Goal: Task Accomplishment & Management: Use online tool/utility

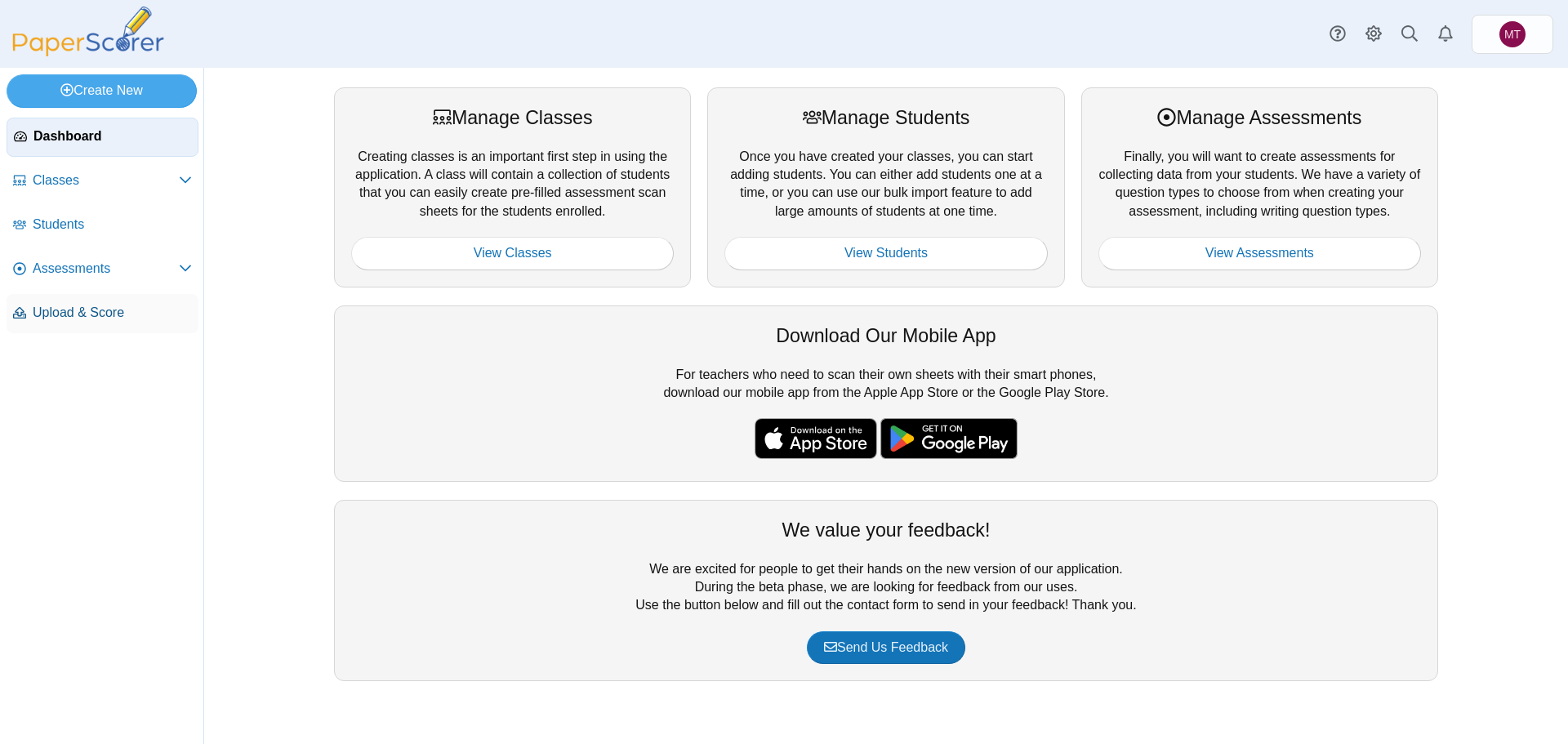
click at [89, 318] on span "Upload & Score" at bounding box center [112, 313] width 159 height 18
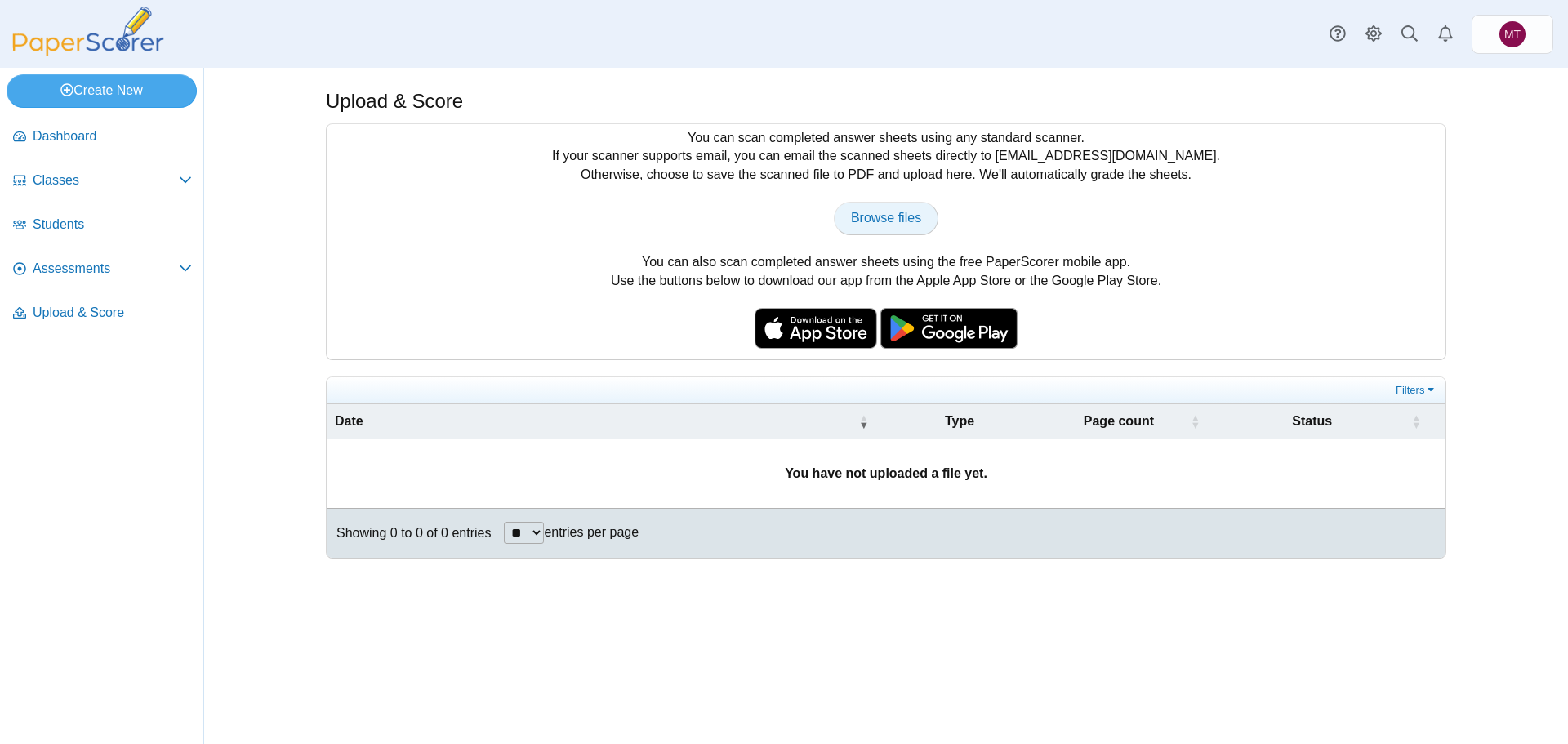
click at [883, 212] on span "Browse files" at bounding box center [886, 218] width 70 height 14
type input "**********"
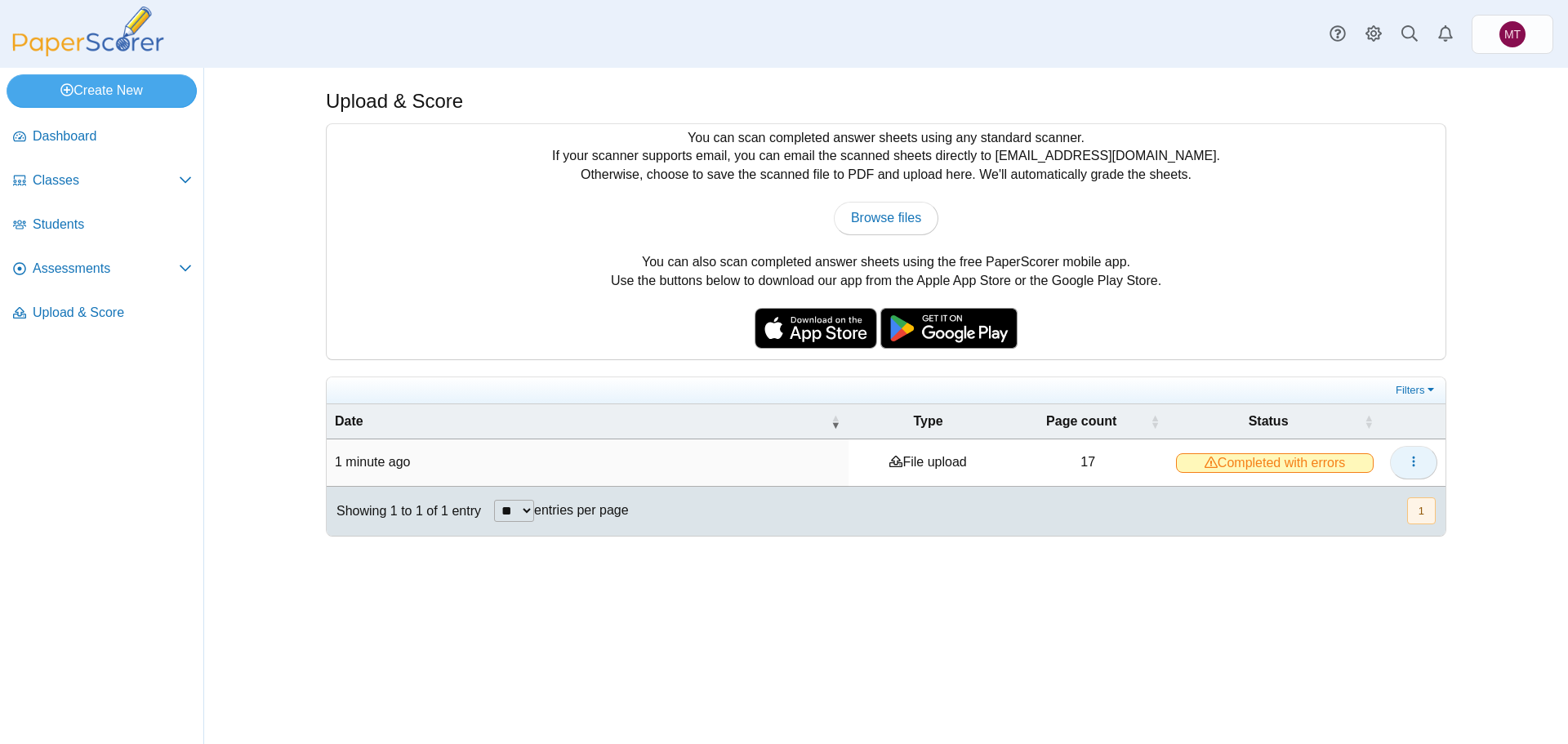
click at [1419, 463] on icon "button" at bounding box center [1413, 461] width 13 height 13
click at [1349, 495] on link "View scanned pages" at bounding box center [1340, 497] width 196 height 24
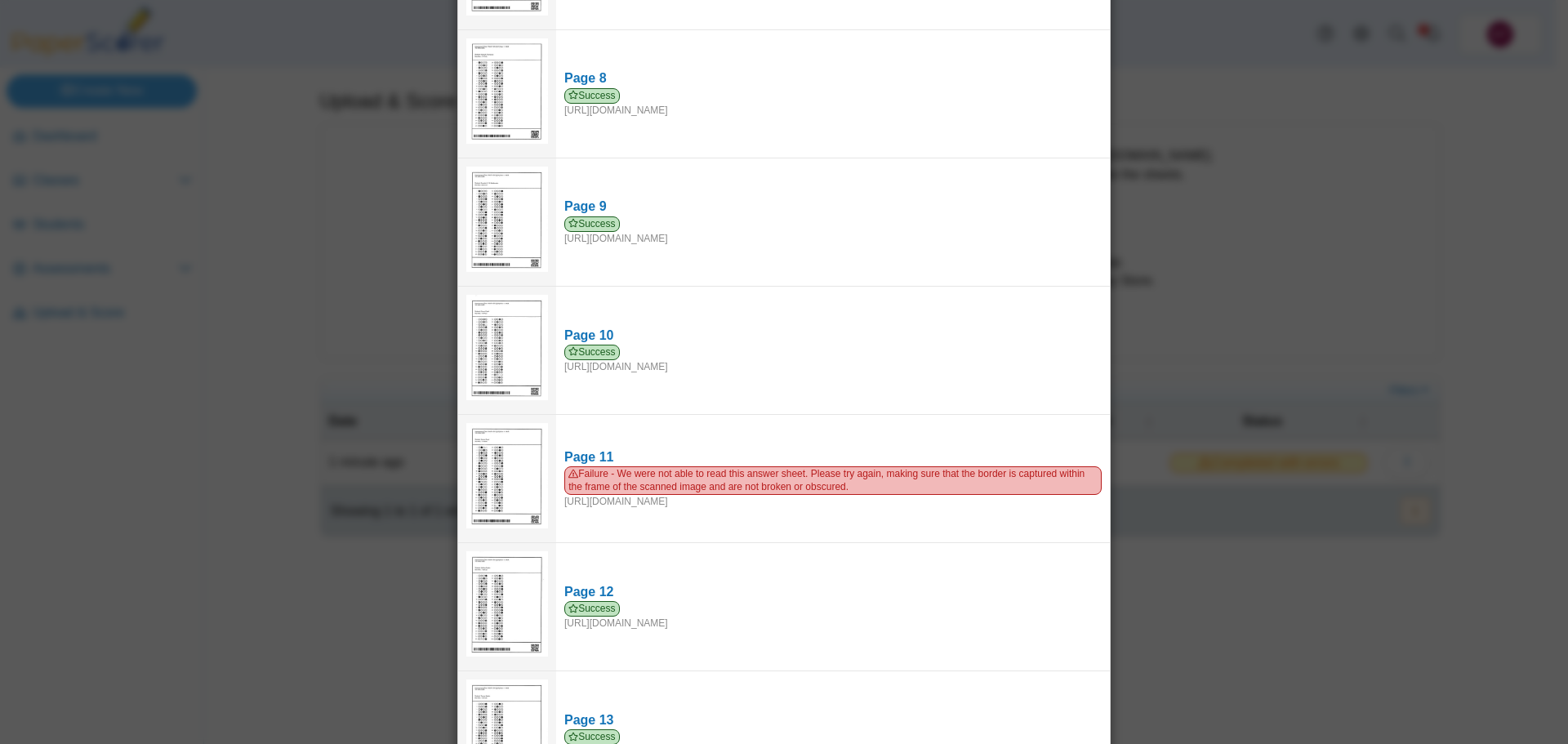
scroll to position [1068, 0]
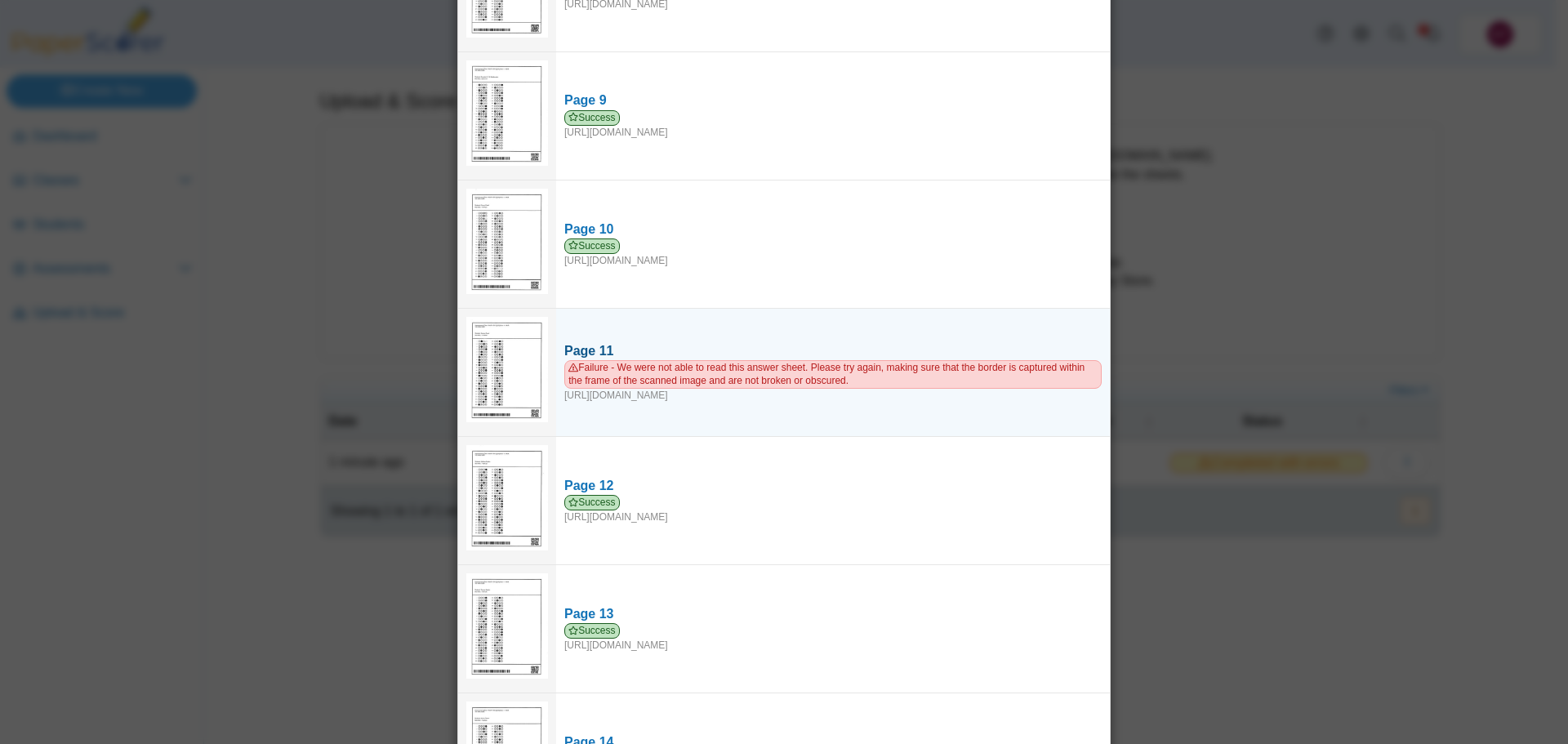
click at [744, 365] on span "Failure - We were not able to read this answer sheet. Please try again, making …" at bounding box center [833, 374] width 538 height 28
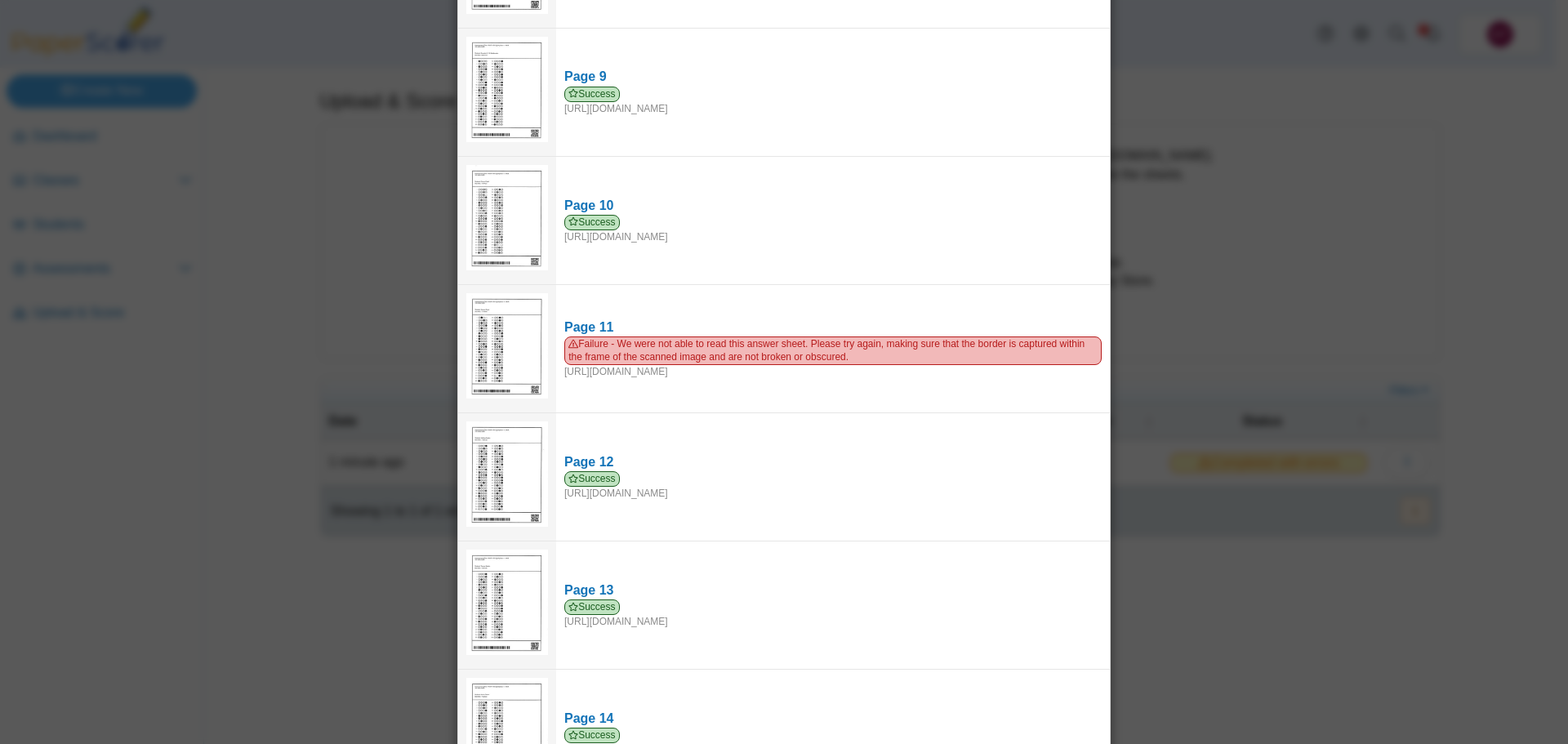
scroll to position [1091, 0]
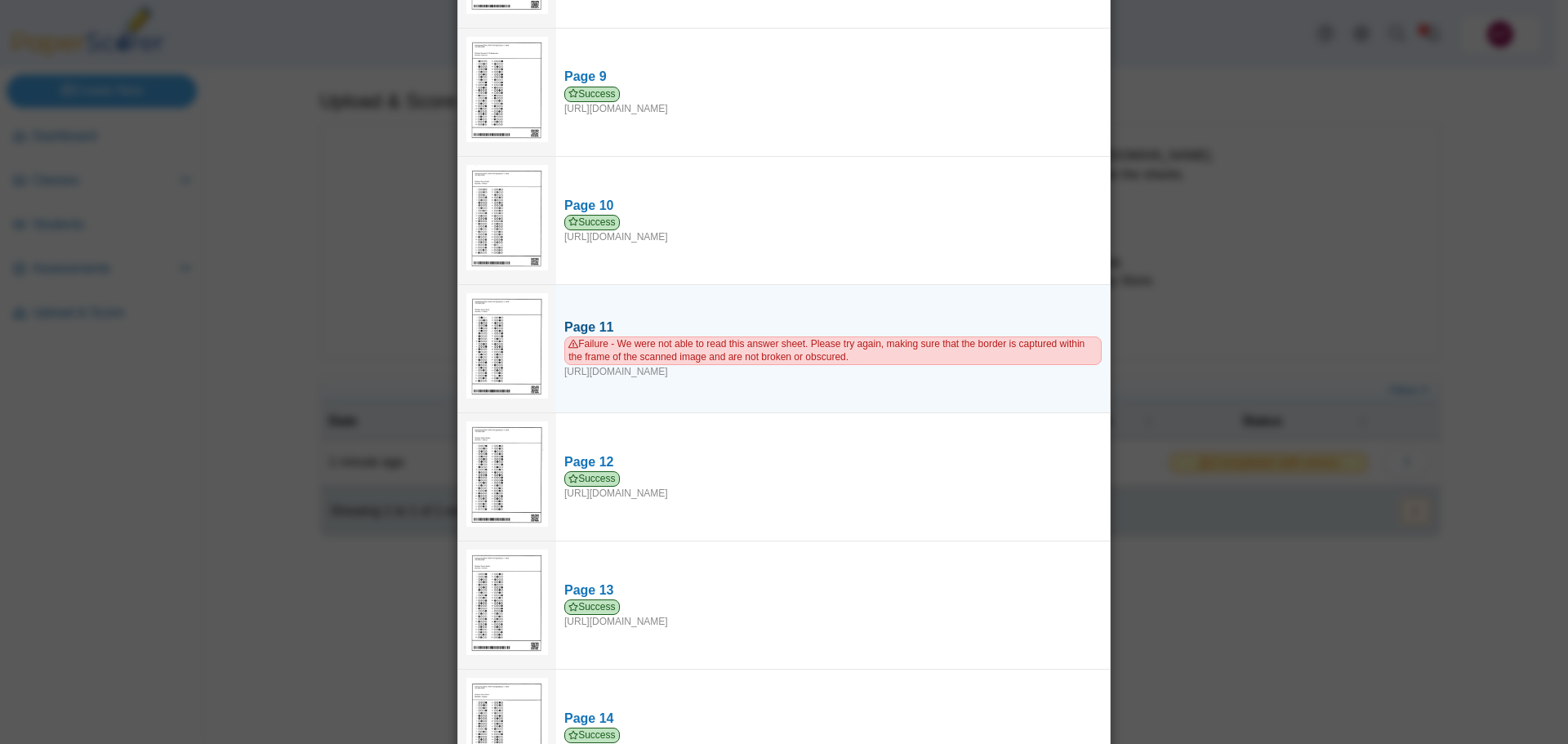
click at [896, 338] on span "Failure - We were not able to read this answer sheet. Please try again, making …" at bounding box center [833, 350] width 538 height 28
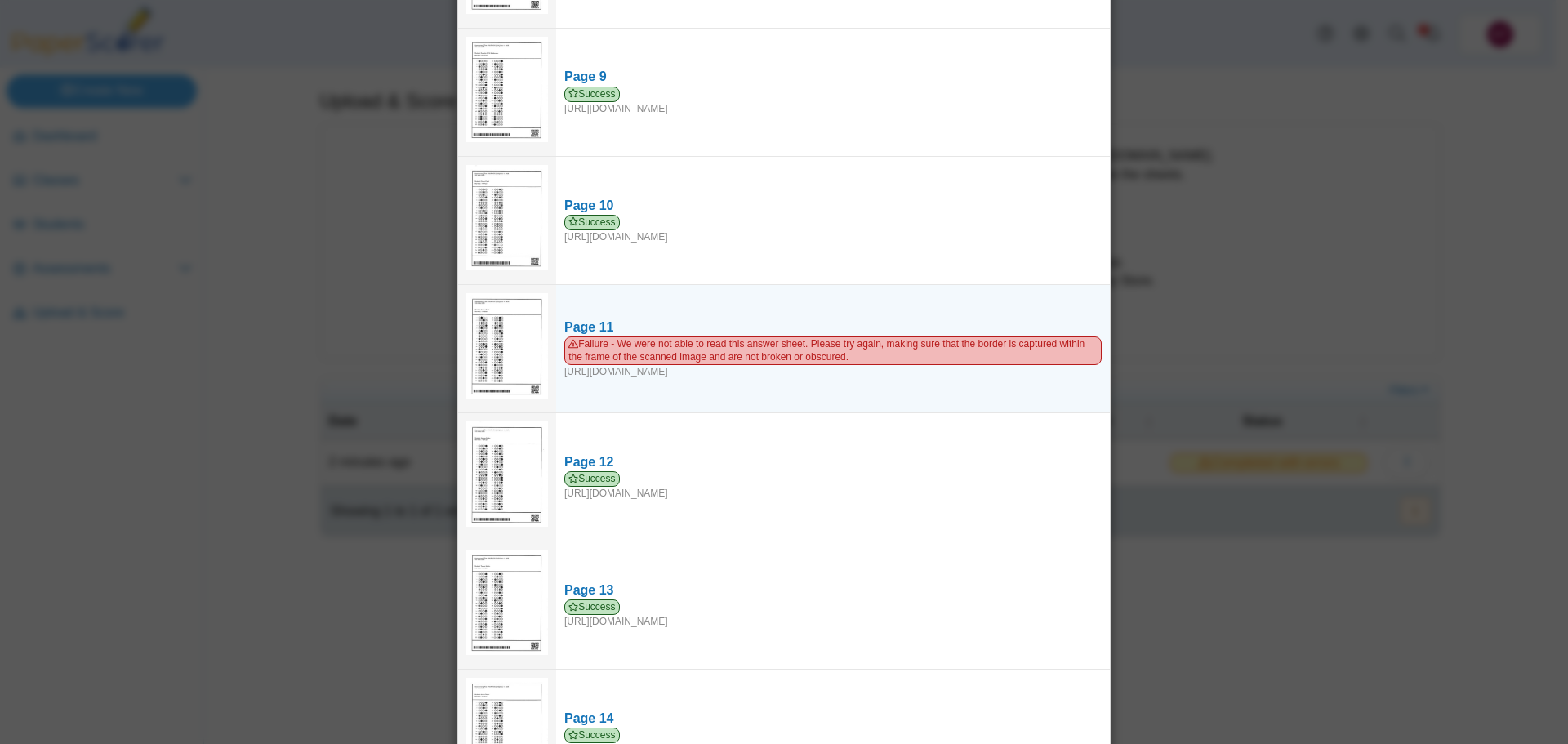
click at [498, 347] on img at bounding box center [507, 346] width 82 height 106
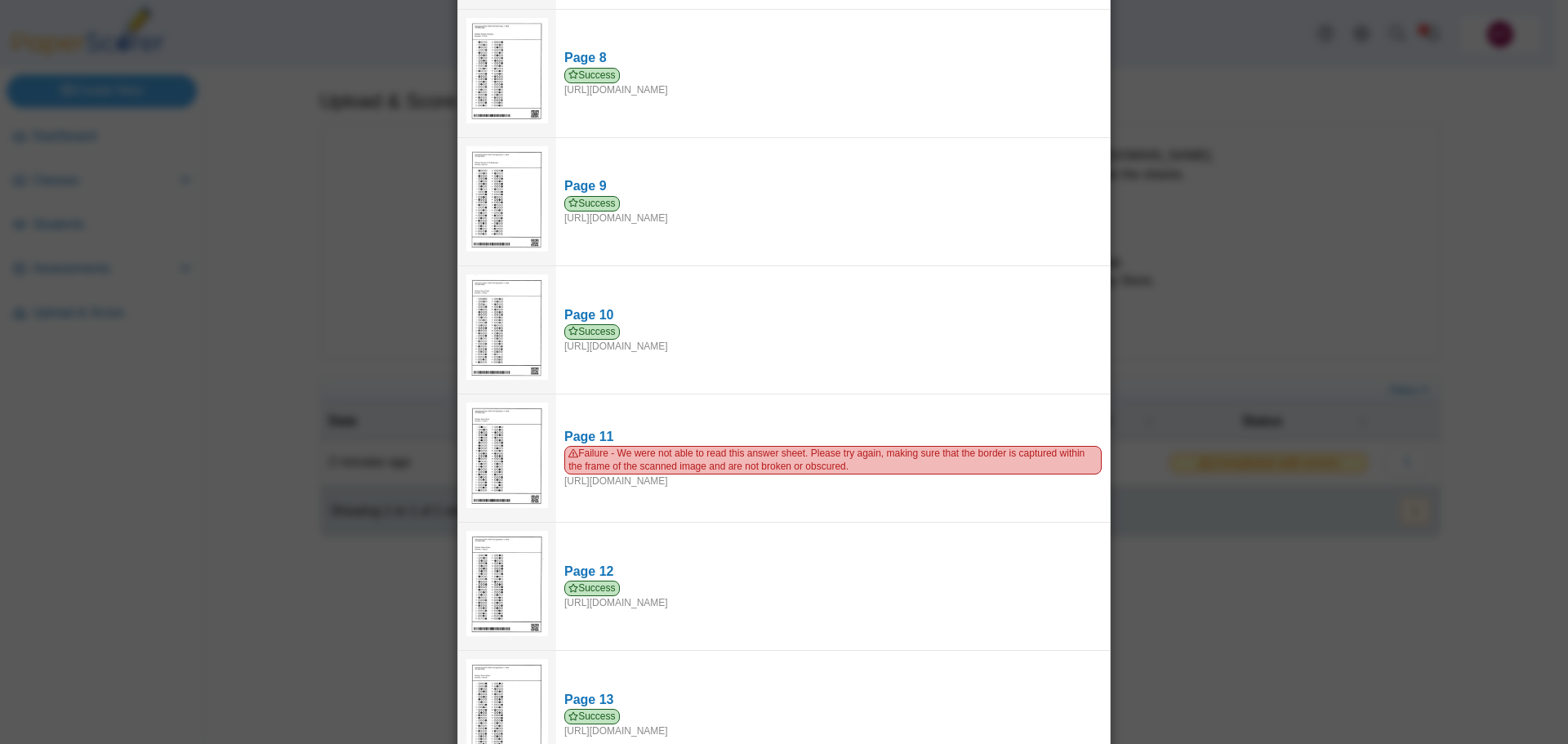
scroll to position [1042, 0]
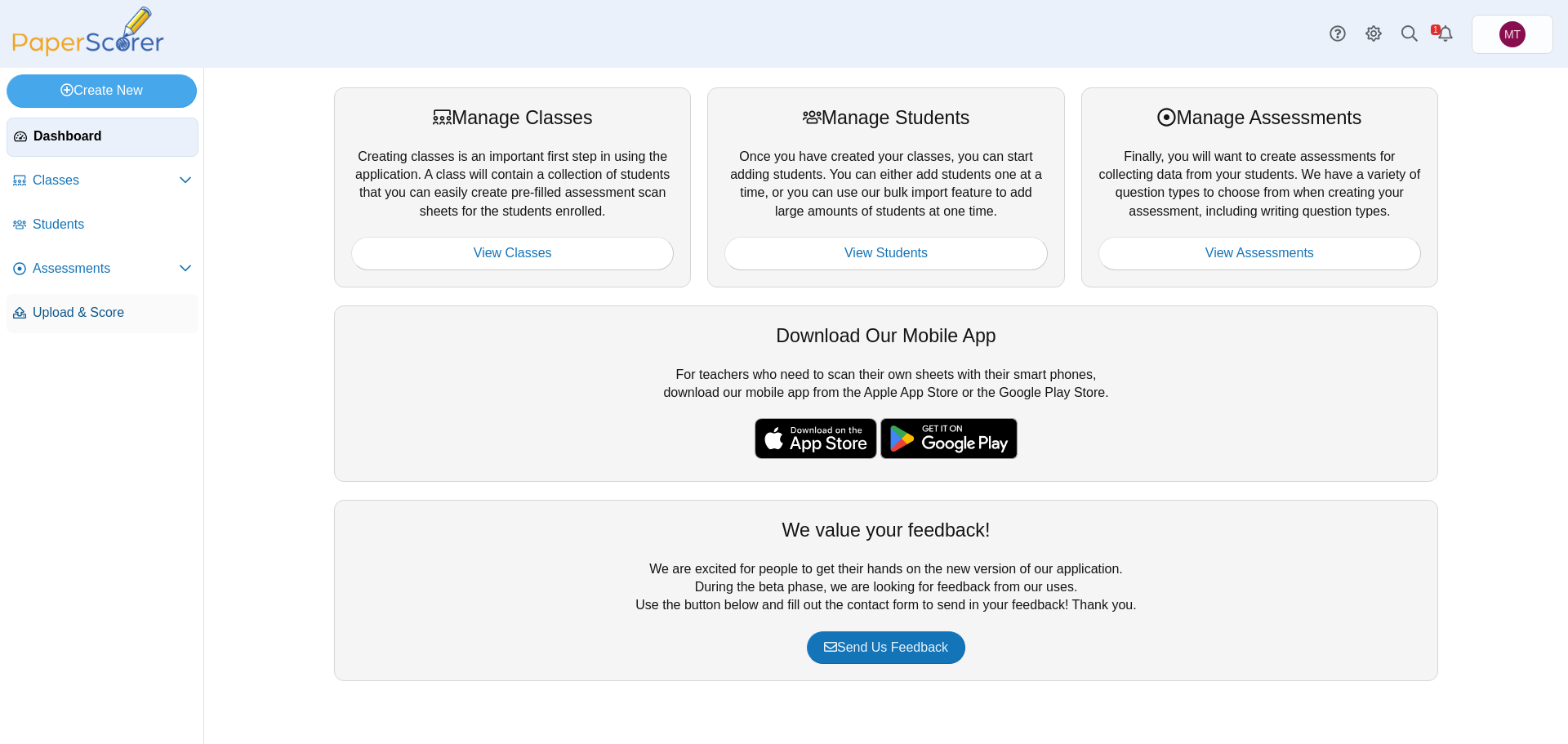
click at [90, 310] on span "Upload & Score" at bounding box center [112, 313] width 159 height 18
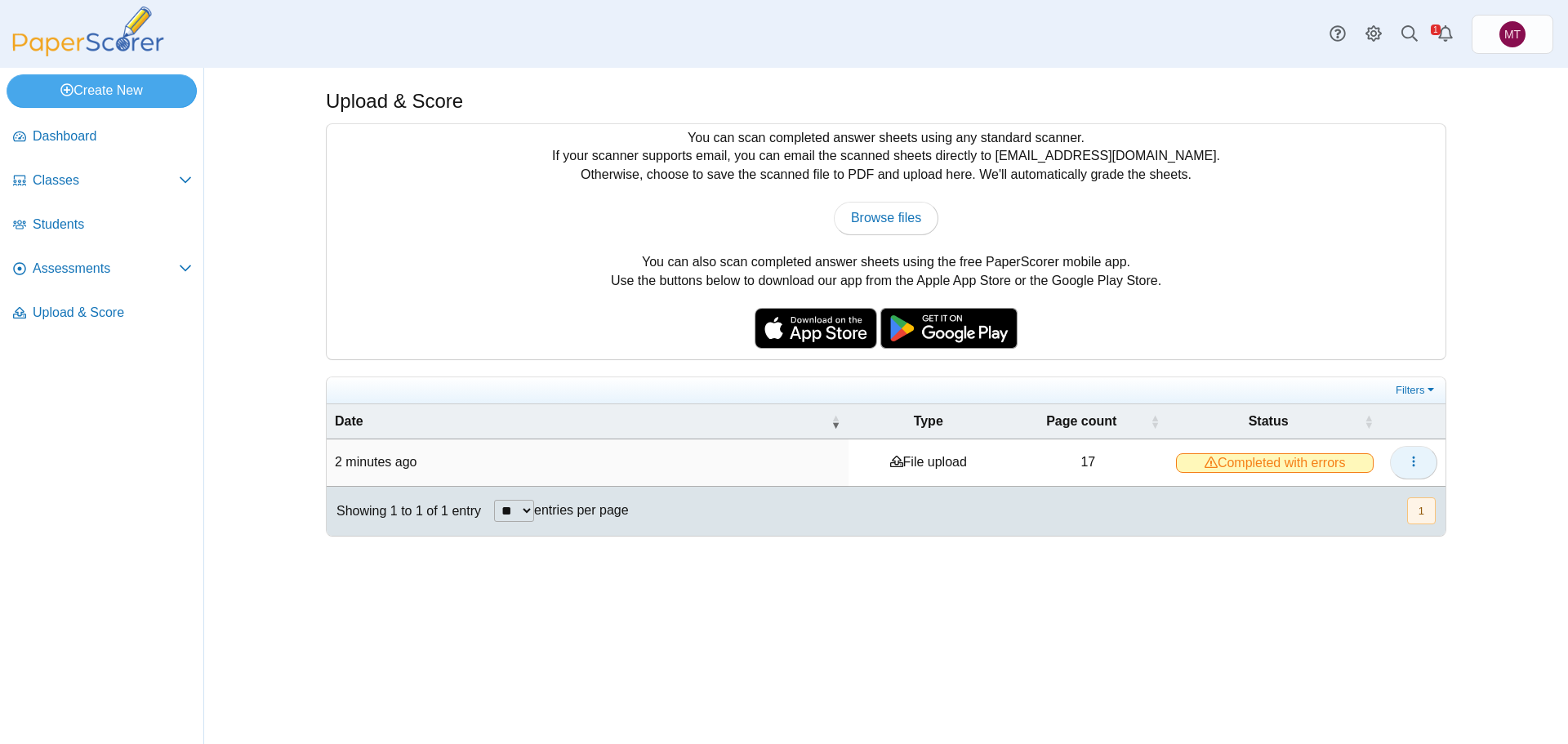
click at [1411, 465] on icon "button" at bounding box center [1413, 461] width 13 height 13
click at [1307, 499] on link "View scanned pages" at bounding box center [1340, 497] width 196 height 24
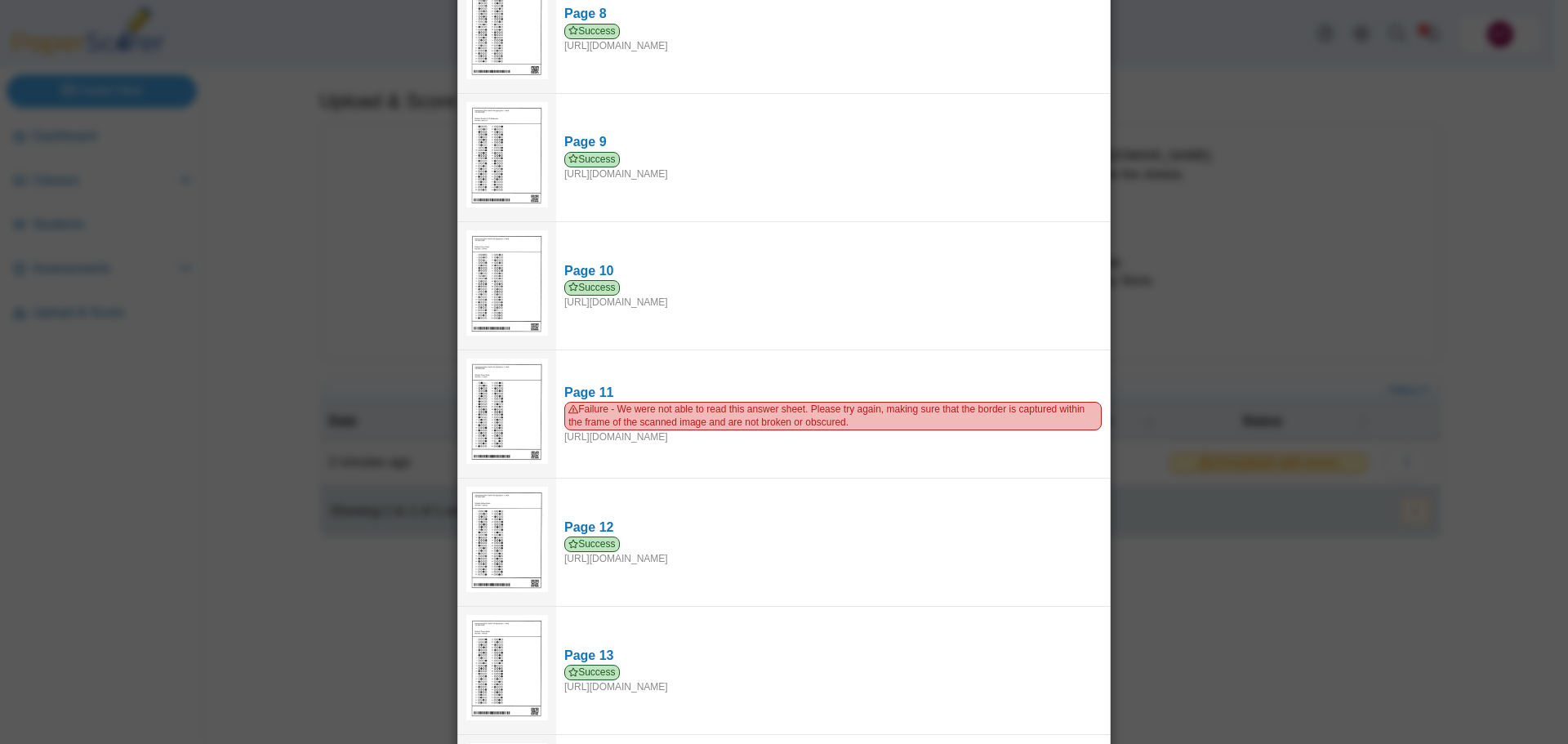
scroll to position [1063, 0]
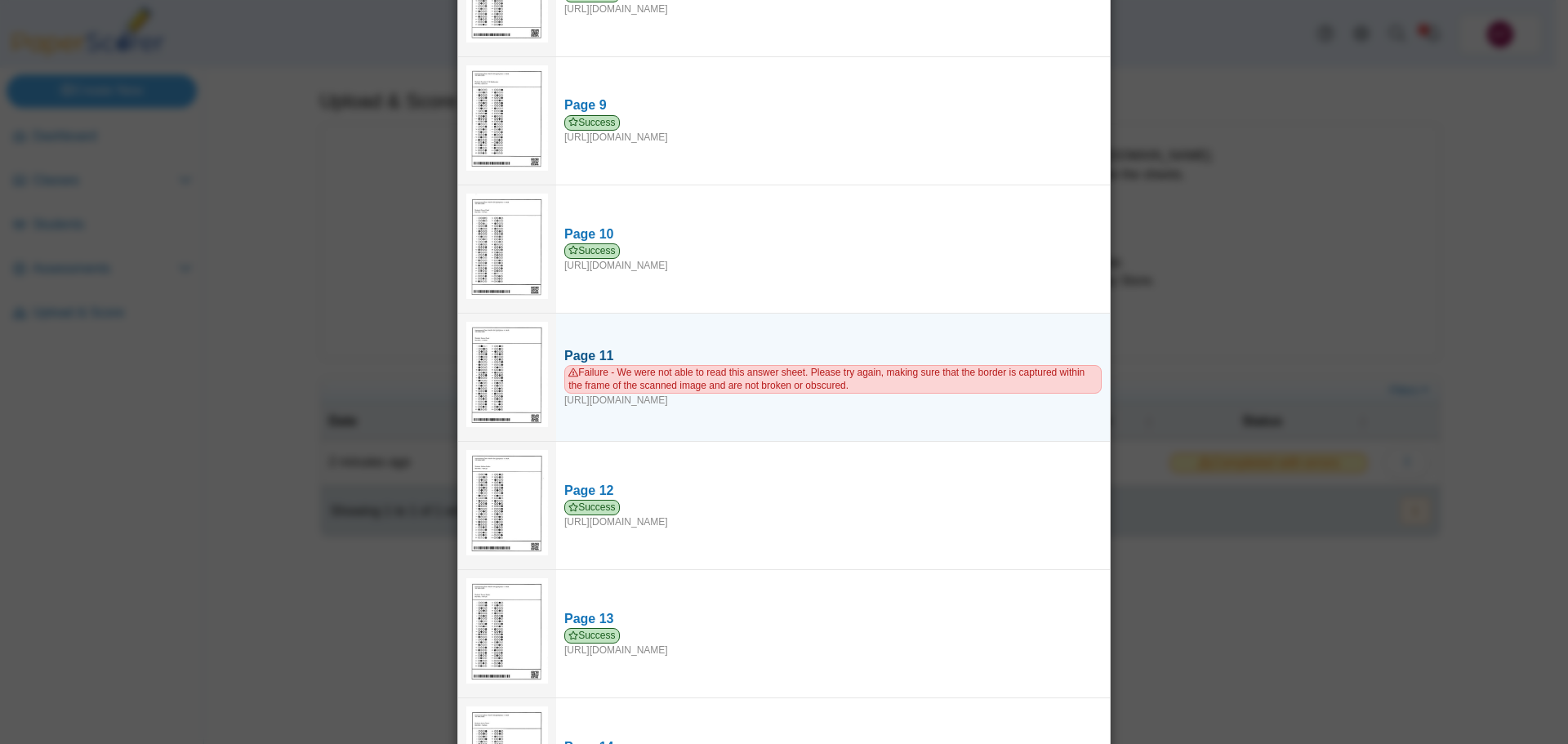
click at [580, 347] on div "Page 11" at bounding box center [833, 356] width 538 height 18
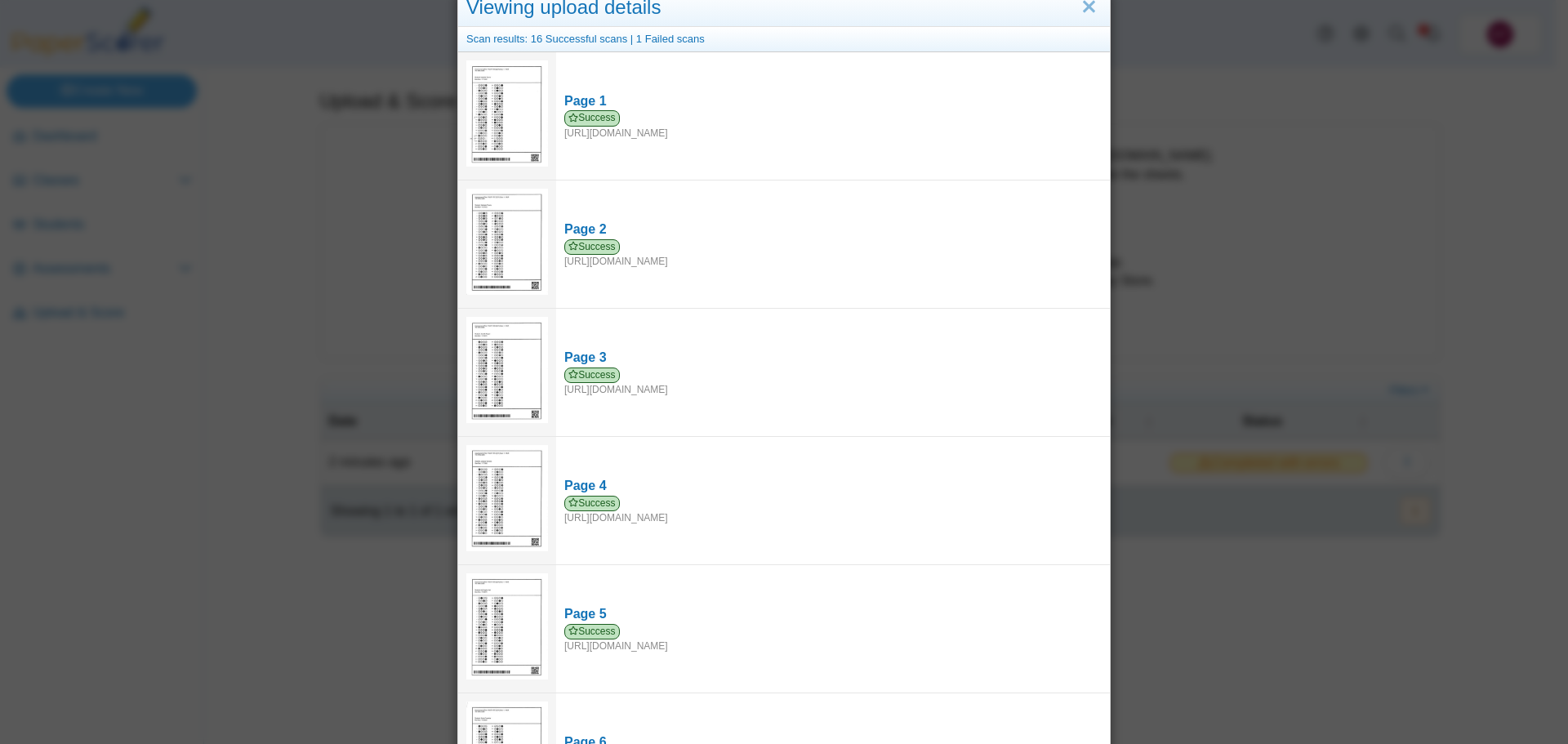
scroll to position [0, 0]
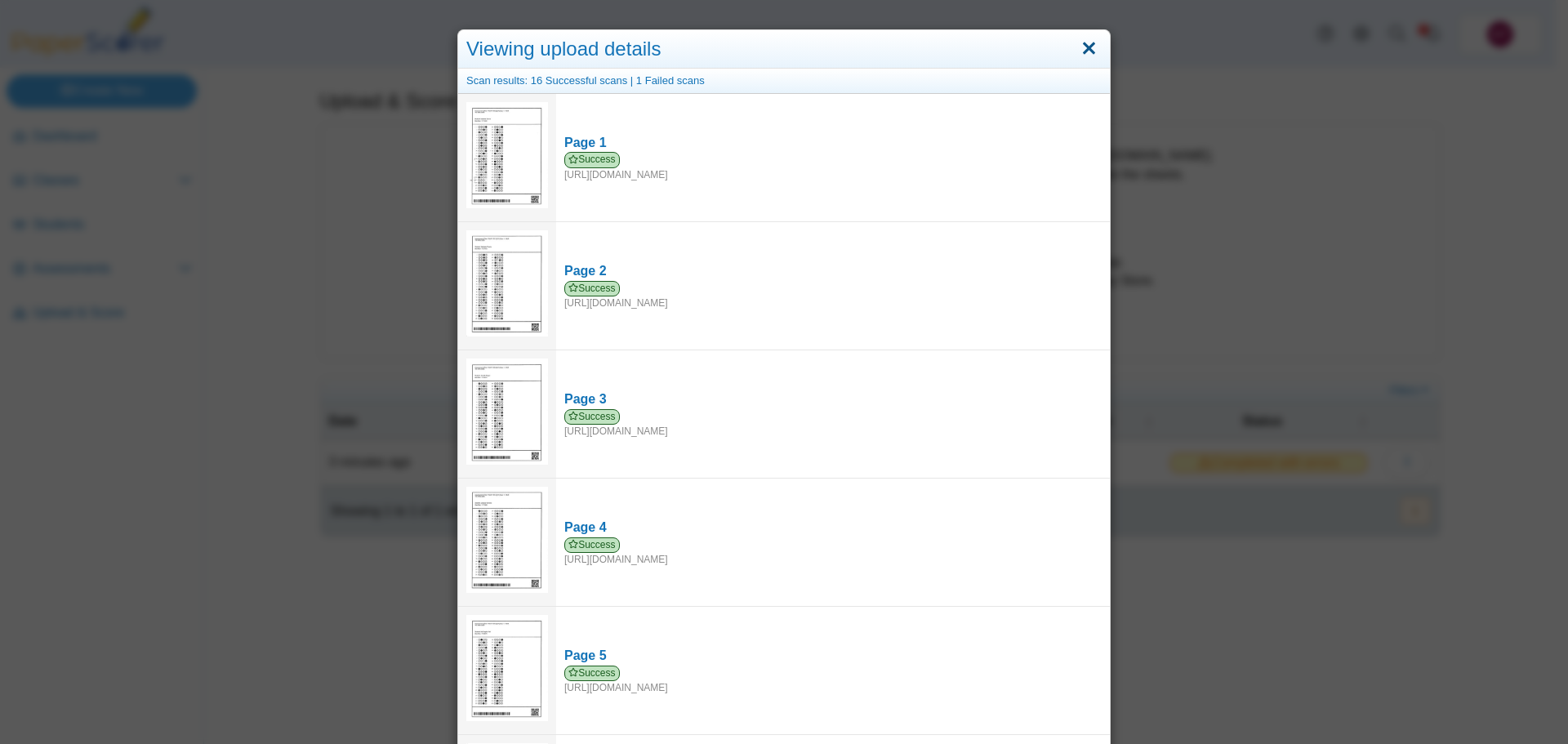
click at [1088, 48] on link "Close" at bounding box center [1088, 49] width 25 height 28
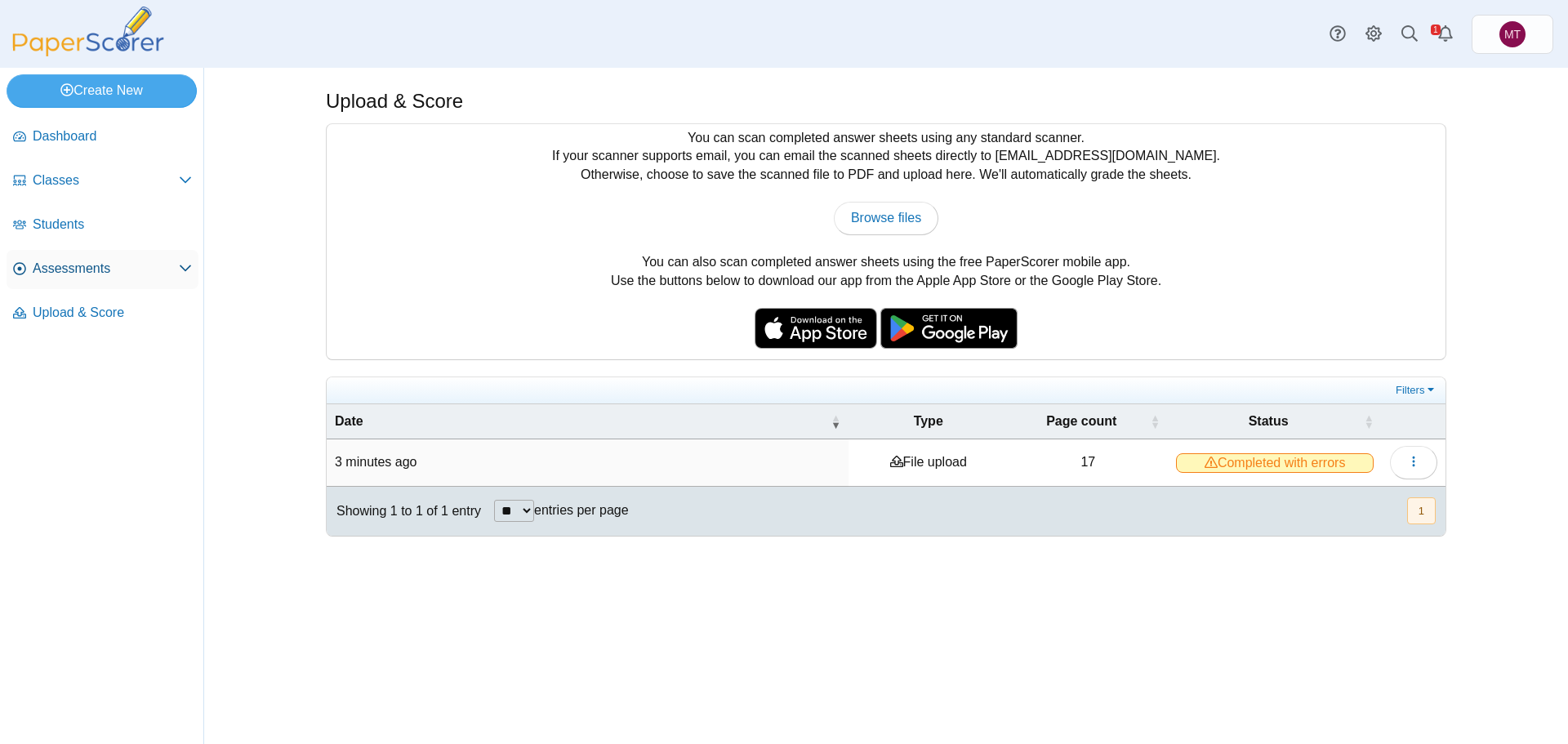
click at [63, 267] on span "Assessments" at bounding box center [106, 268] width 146 height 18
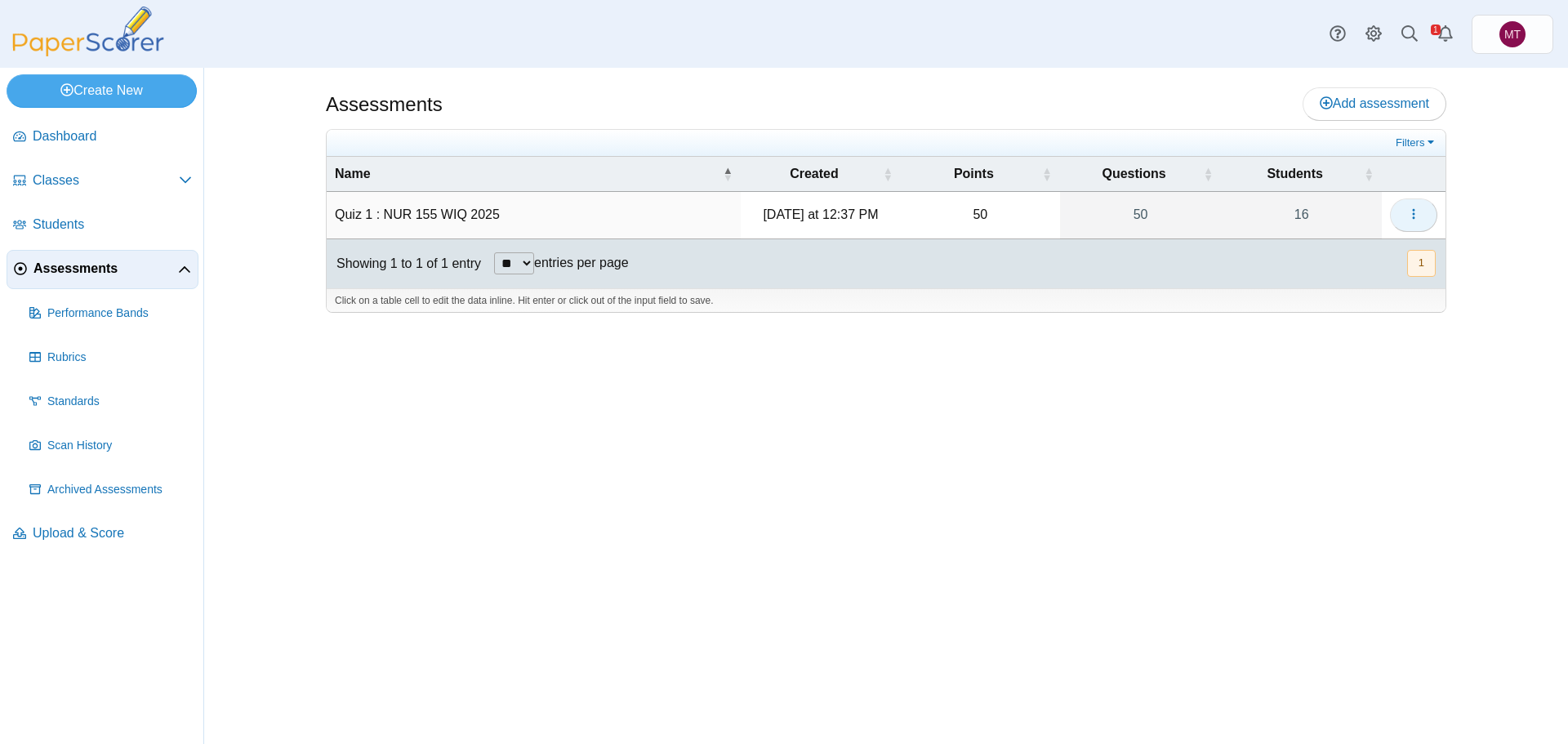
click at [1417, 212] on icon "button" at bounding box center [1413, 214] width 13 height 13
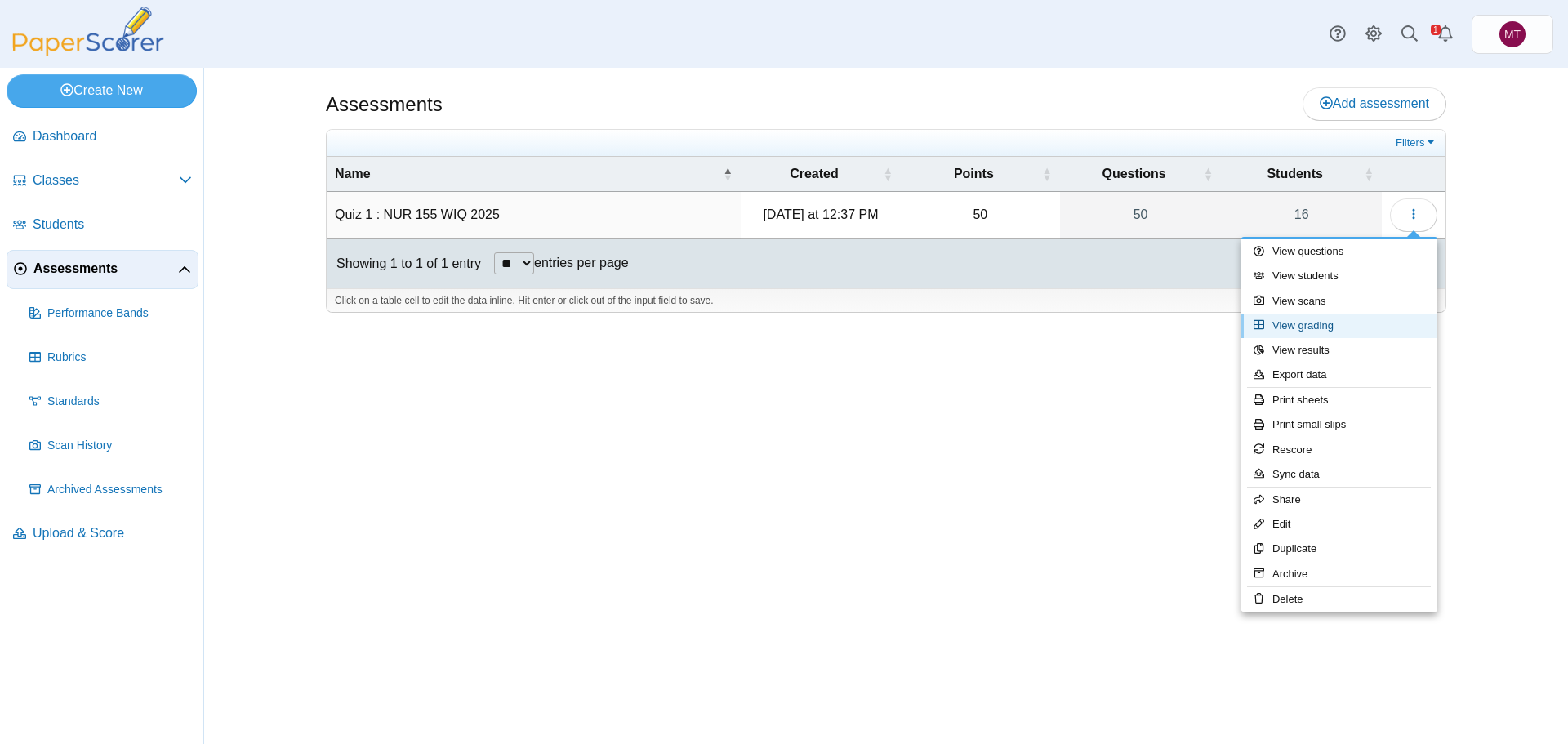
click at [1333, 323] on link "View grading" at bounding box center [1340, 326] width 196 height 24
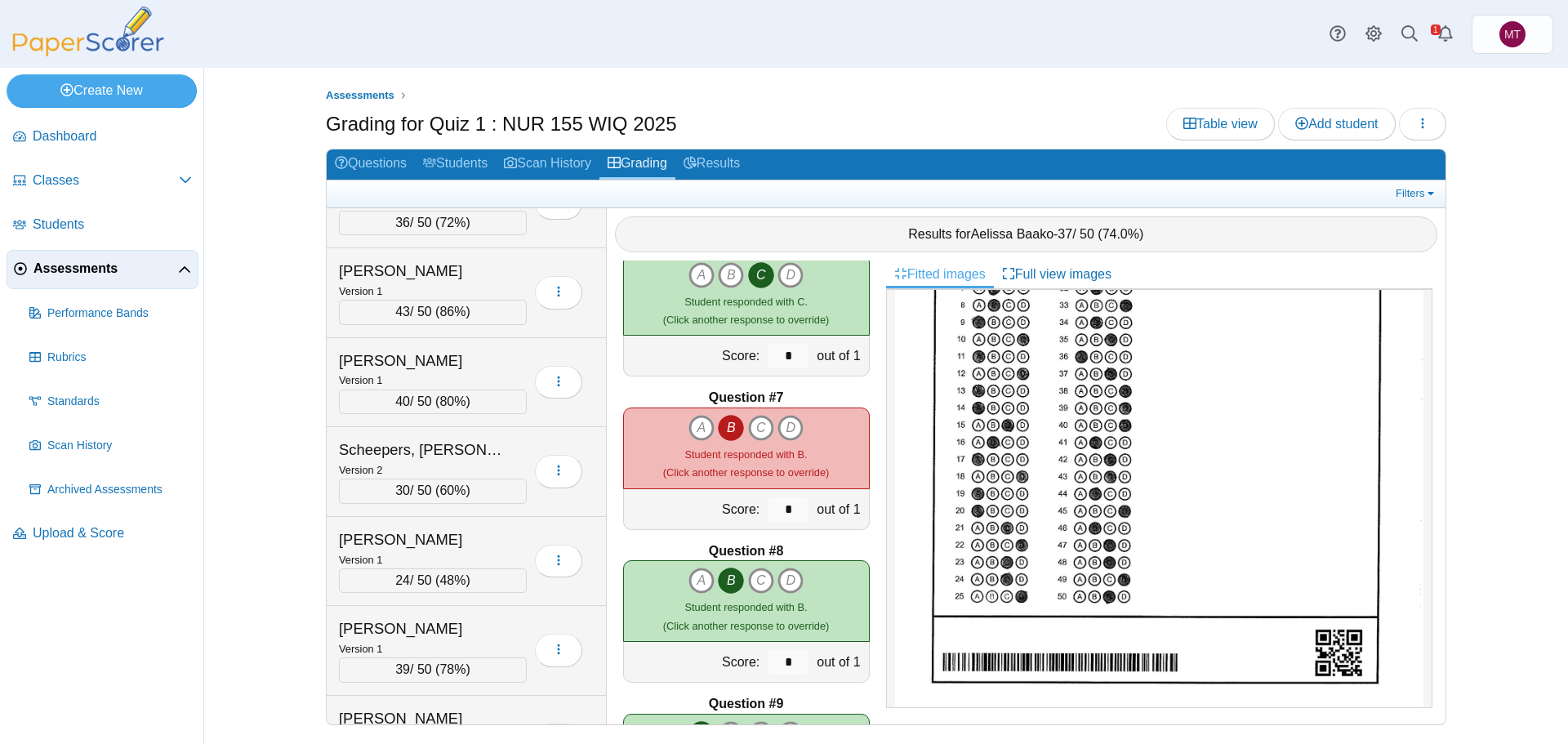
scroll to position [913, 0]
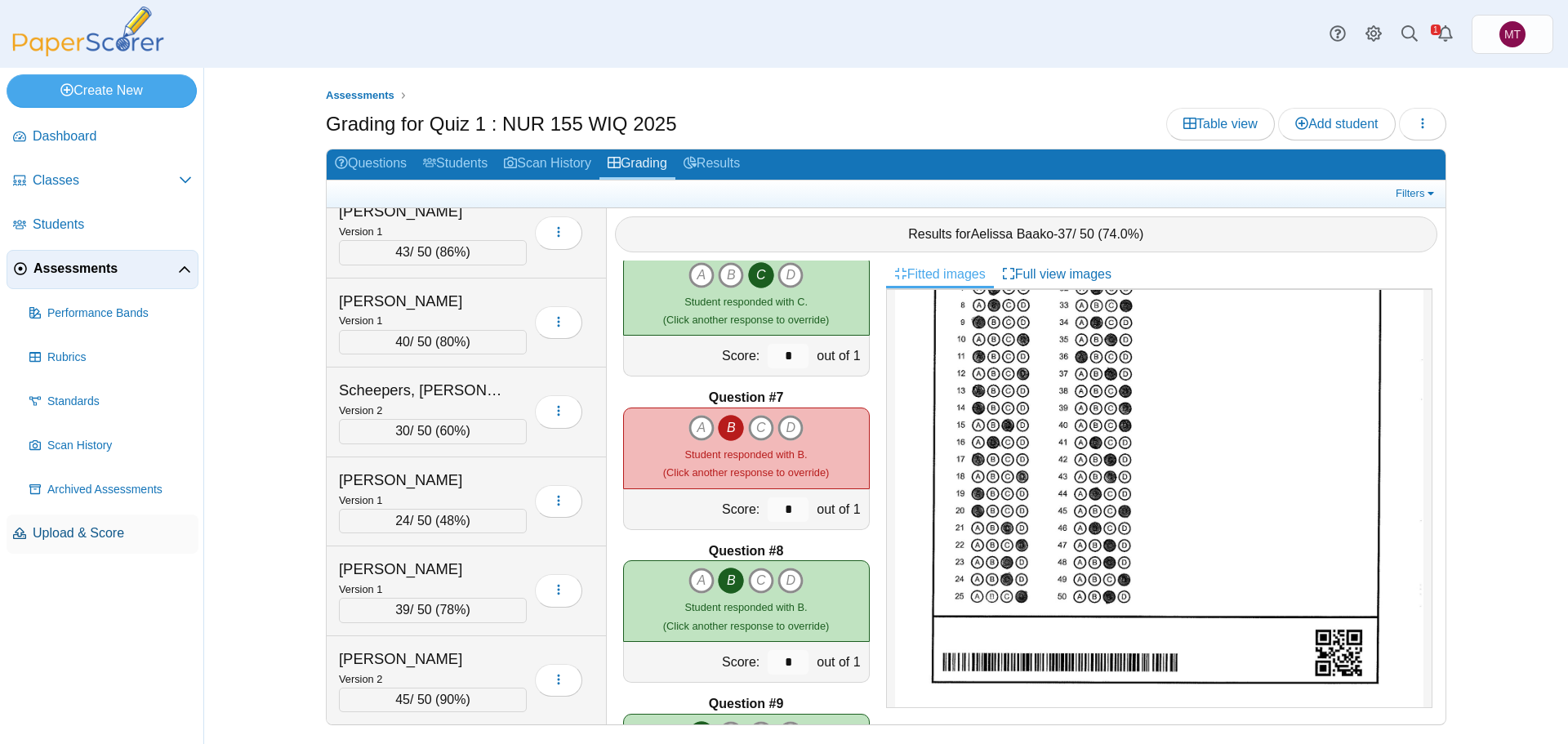
click at [99, 531] on span "Upload & Score" at bounding box center [112, 533] width 159 height 18
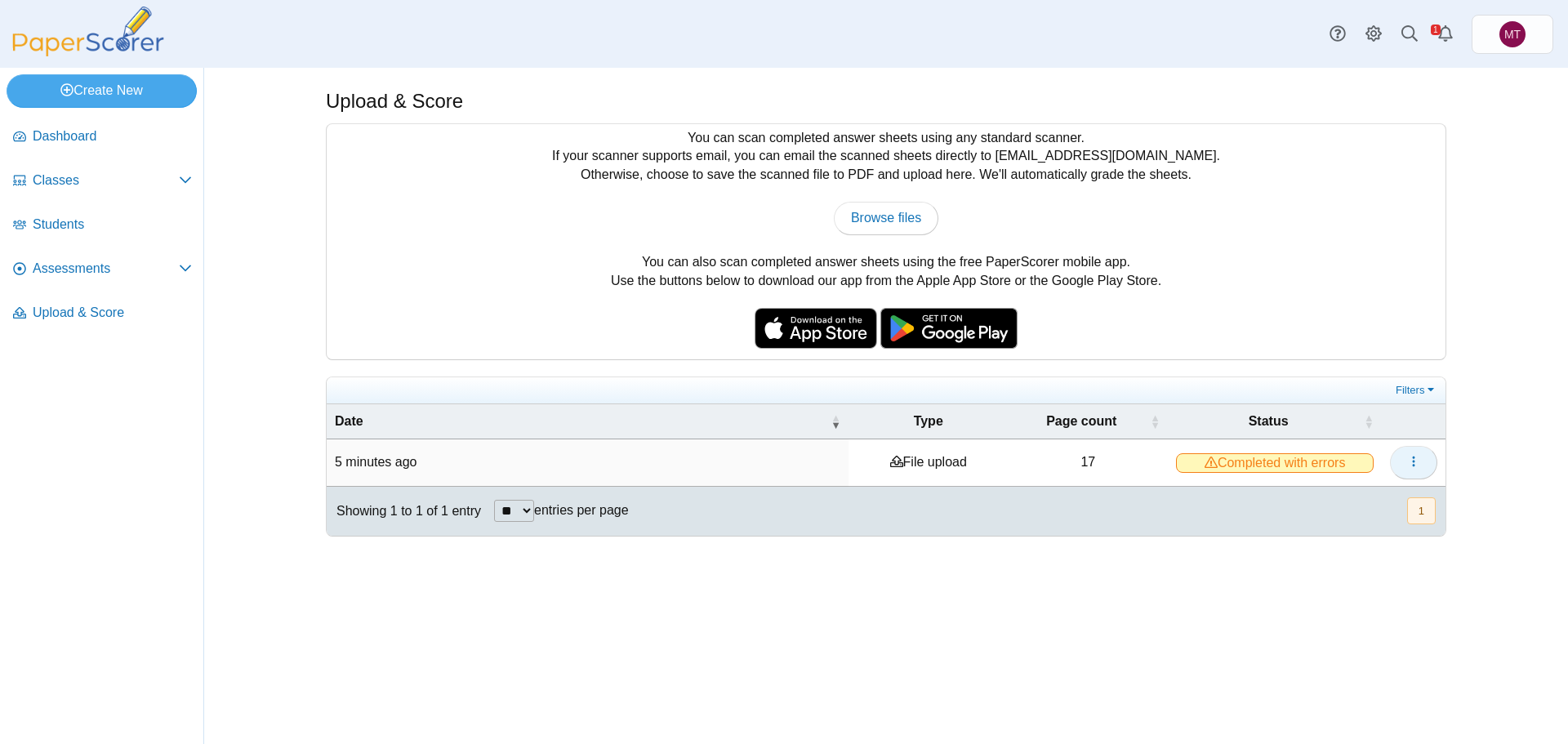
click at [1415, 462] on icon "button" at bounding box center [1413, 461] width 13 height 13
click at [1320, 501] on link "View scanned pages" at bounding box center [1340, 497] width 196 height 24
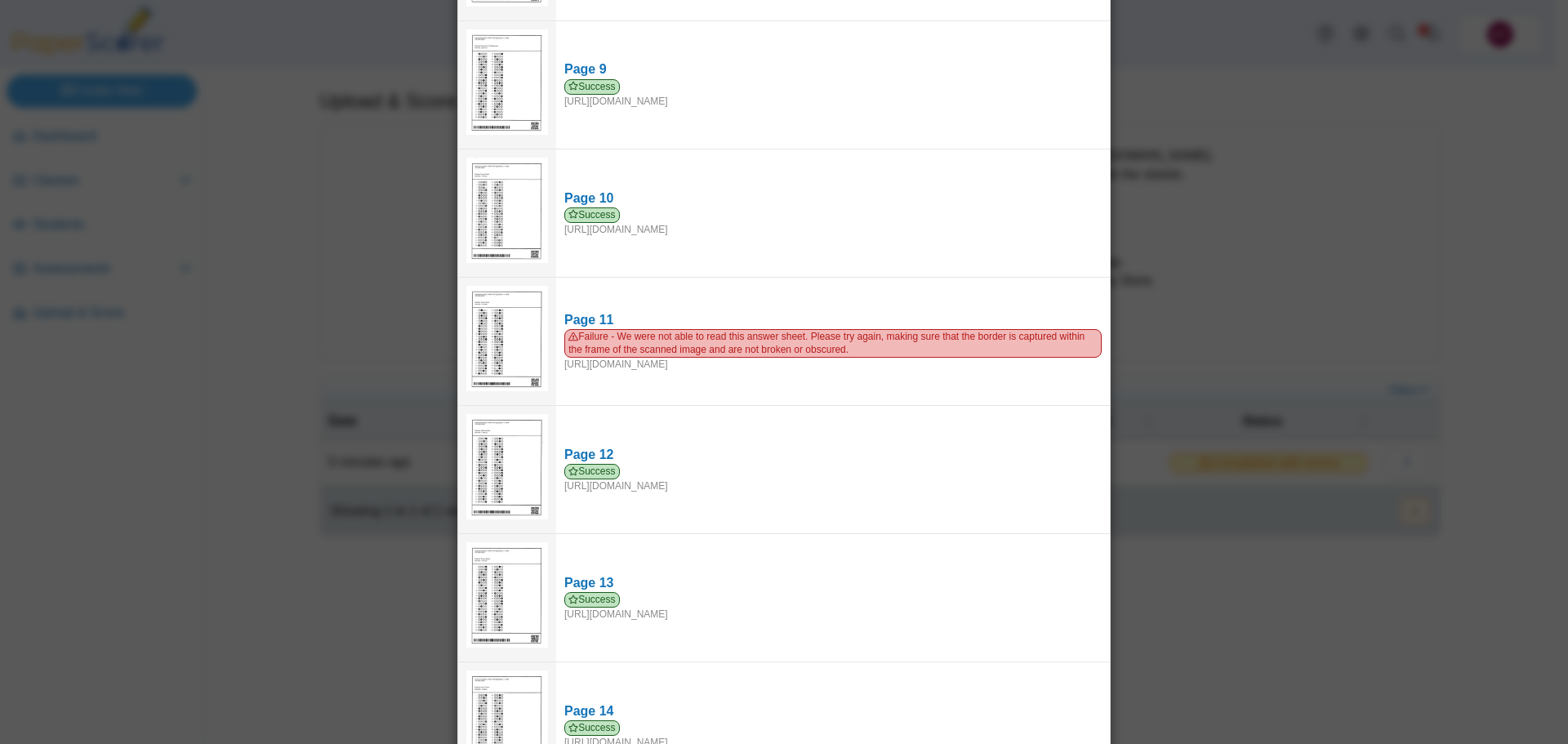
scroll to position [1120, 0]
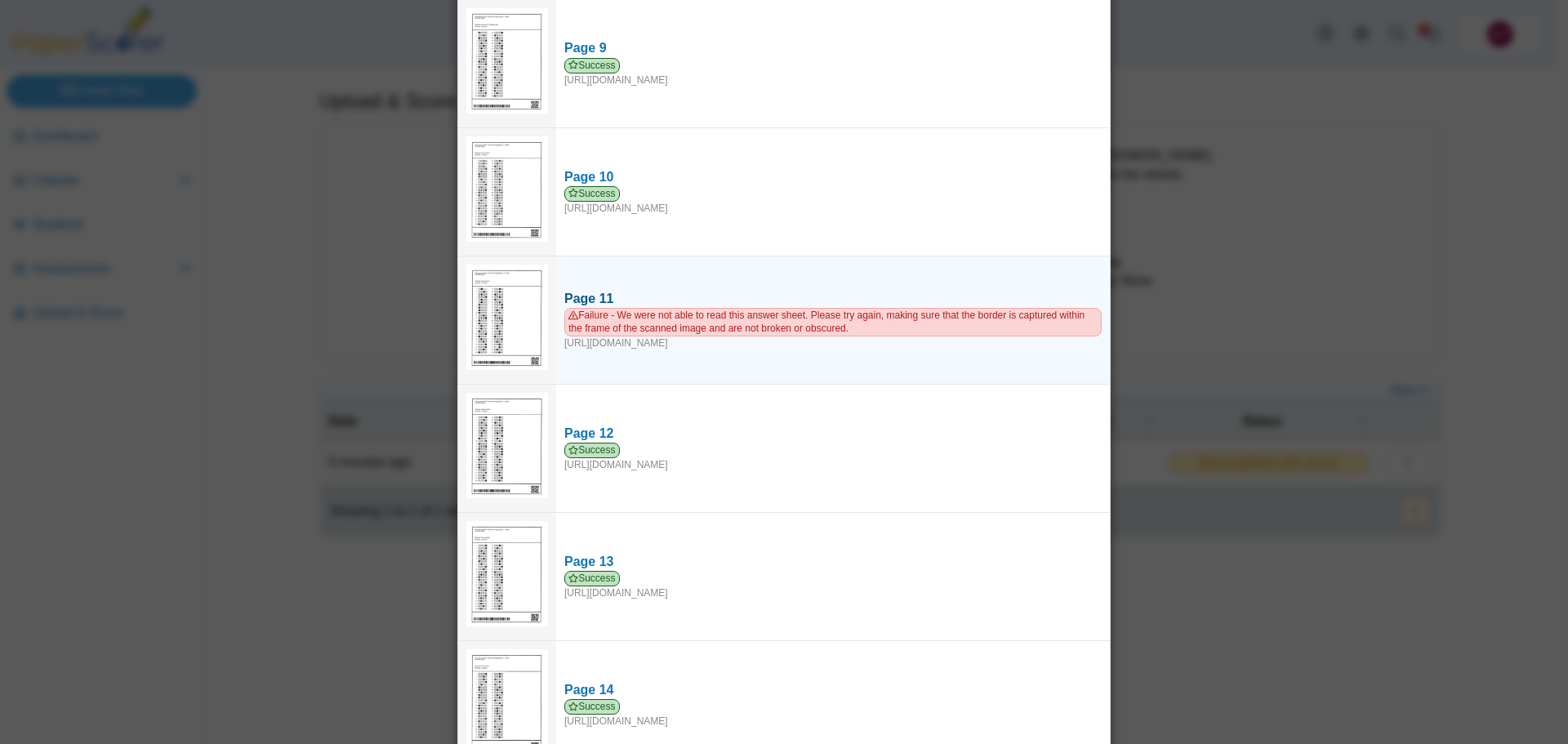
click at [578, 290] on div "Page 11" at bounding box center [833, 299] width 538 height 18
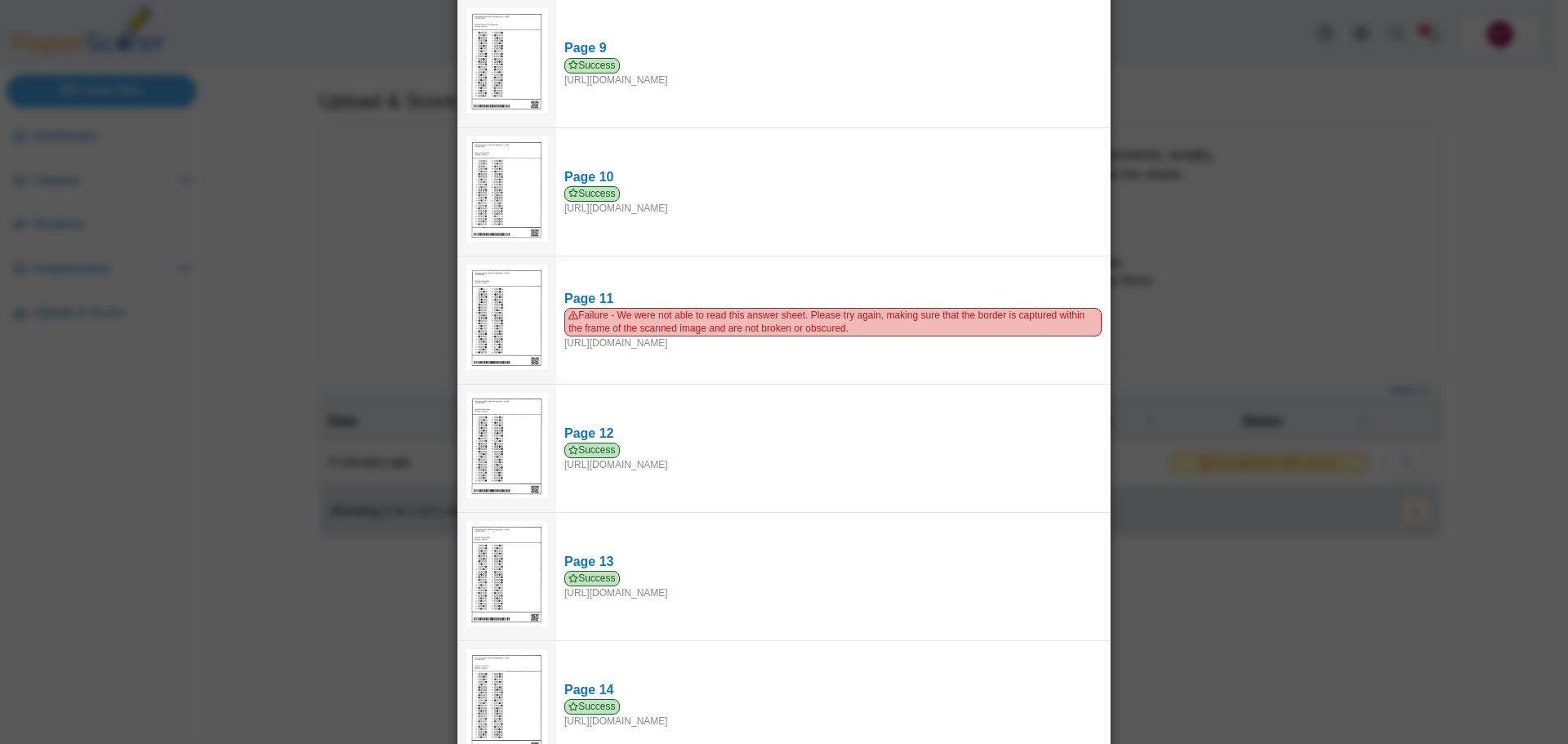
click at [1319, 401] on div "Viewing upload details Scan results: 16 Successful scans | 1 Failed scans Page …" at bounding box center [784, 372] width 1568 height 744
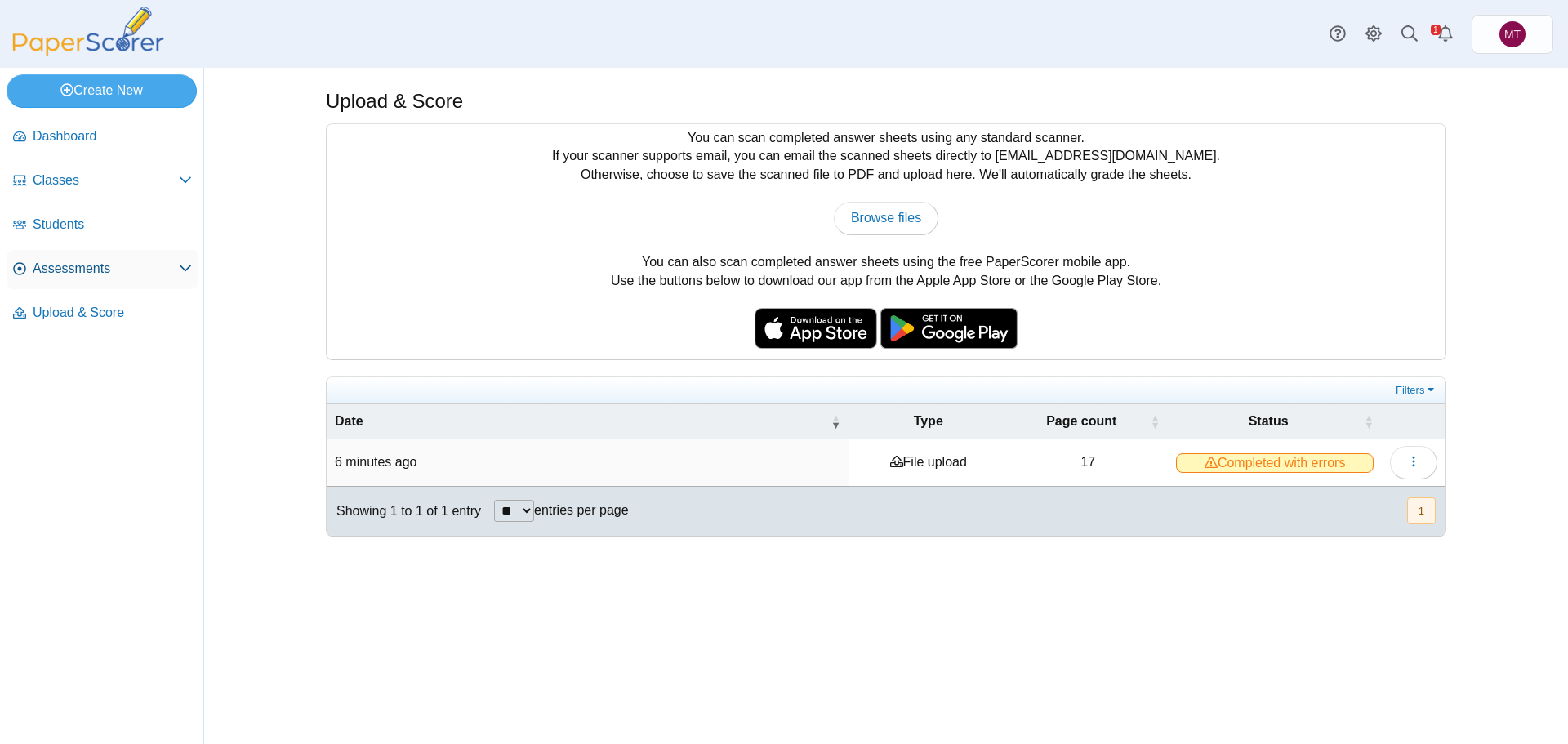
click at [64, 273] on span "Assessments" at bounding box center [106, 268] width 146 height 18
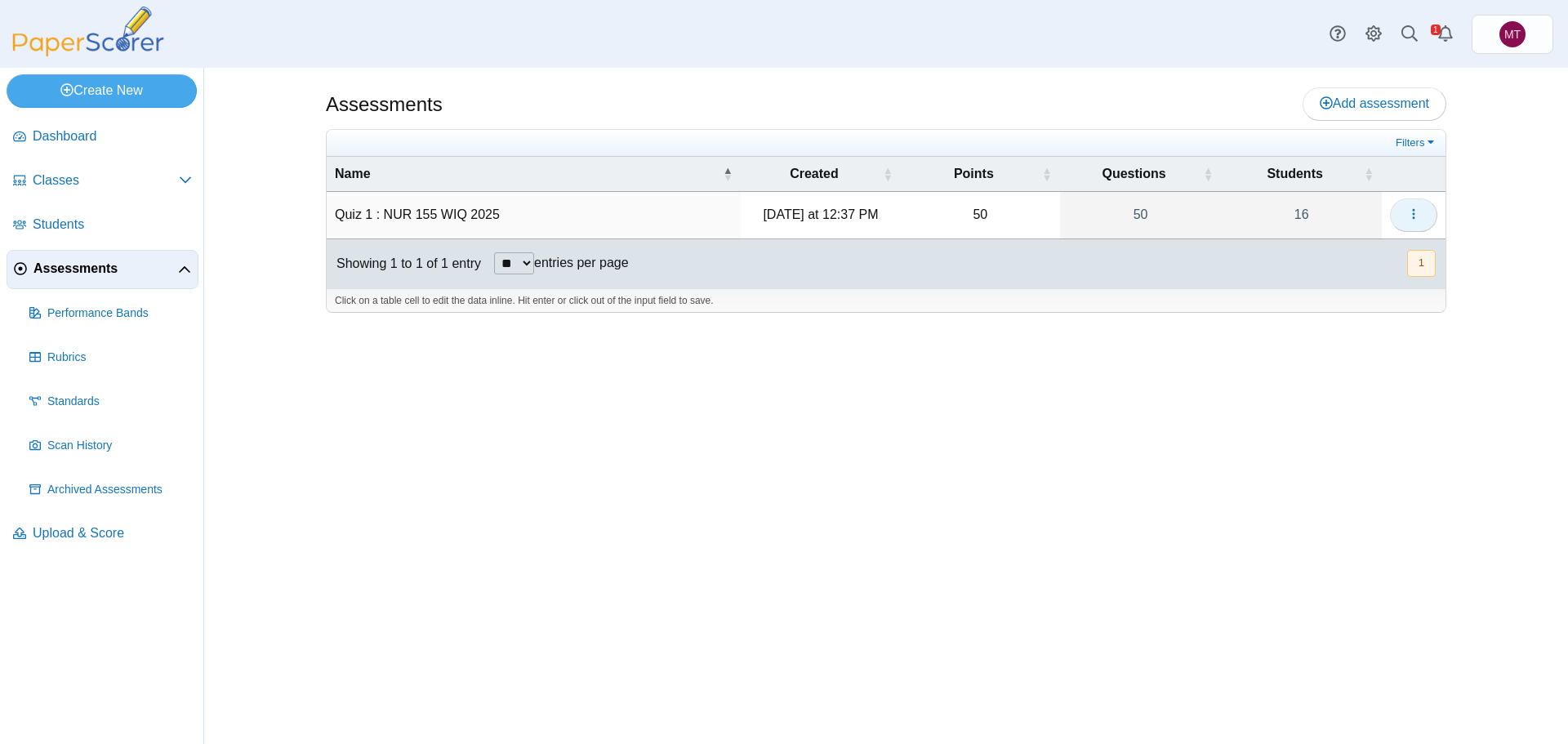
click at [1413, 214] on icon "button" at bounding box center [1413, 214] width 13 height 13
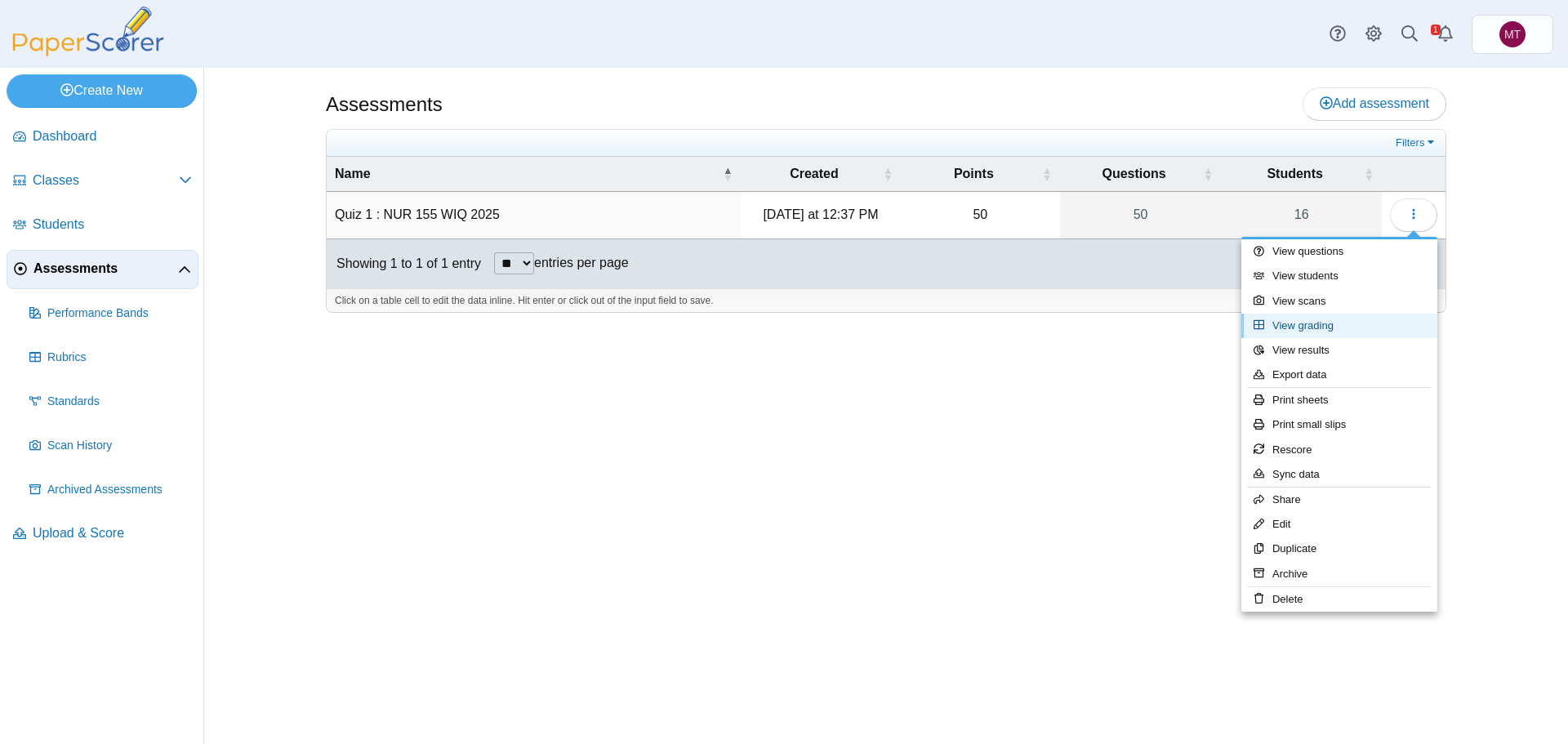
click at [1320, 326] on link "View grading" at bounding box center [1340, 326] width 196 height 24
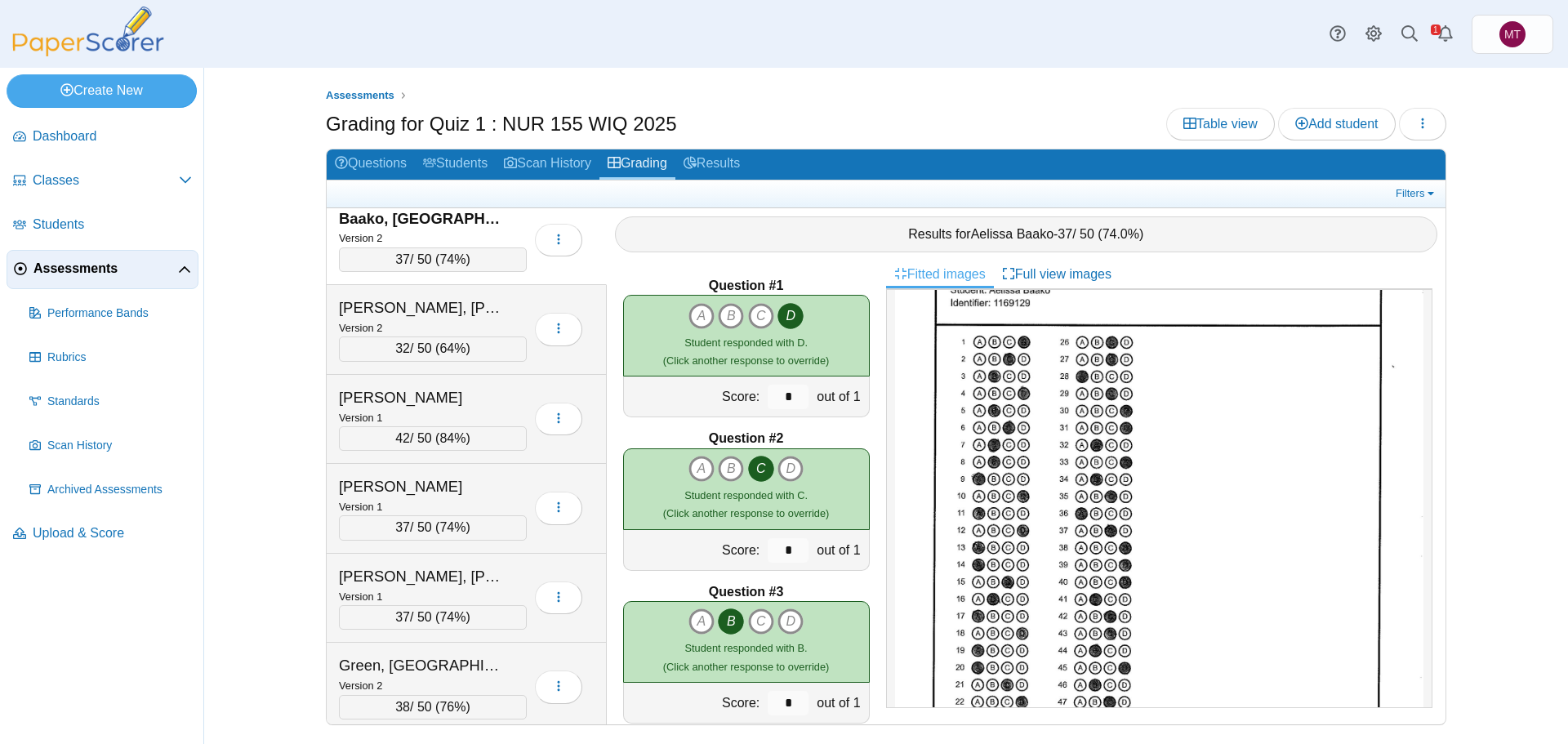
scroll to position [272, 0]
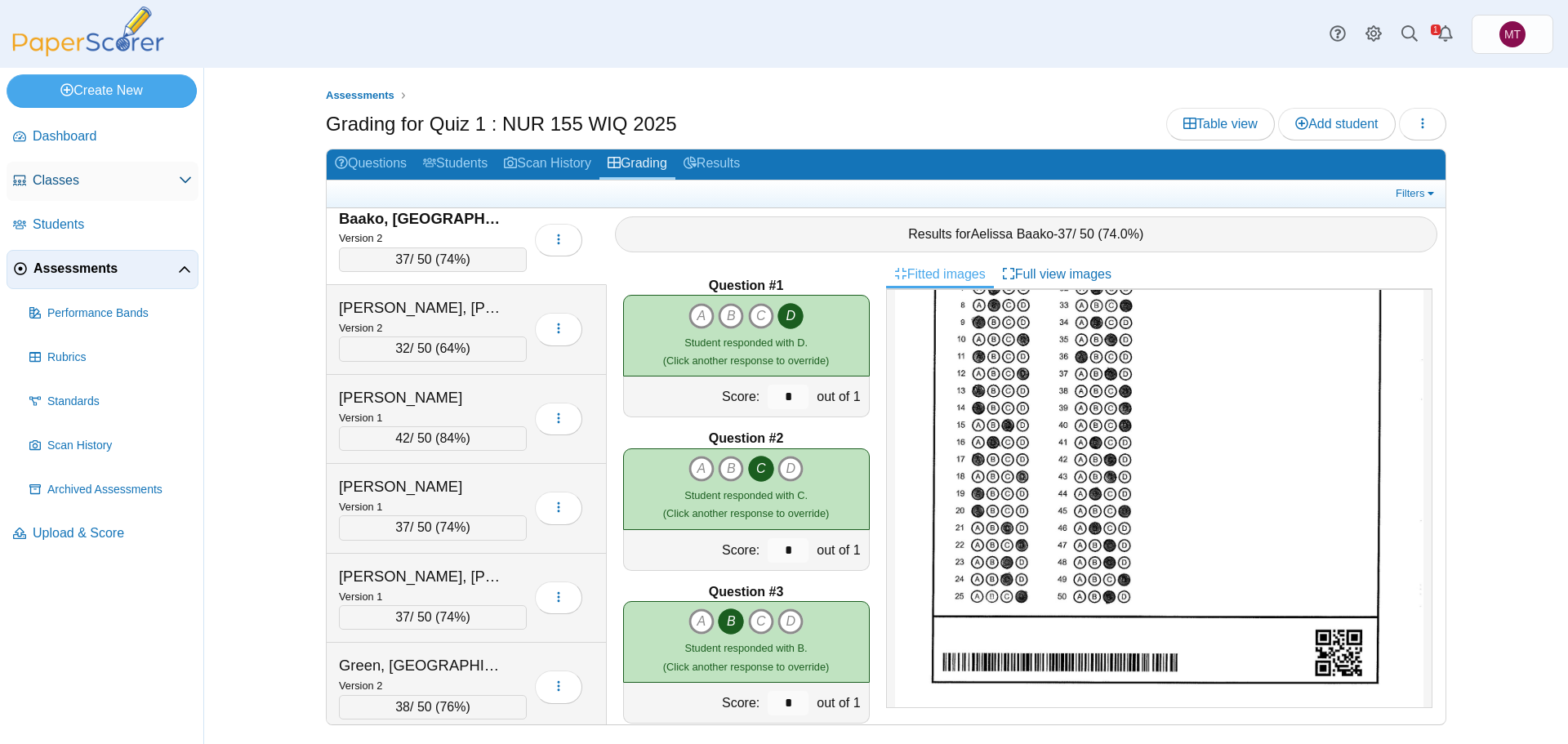
click at [68, 184] on span "Classes" at bounding box center [106, 180] width 146 height 18
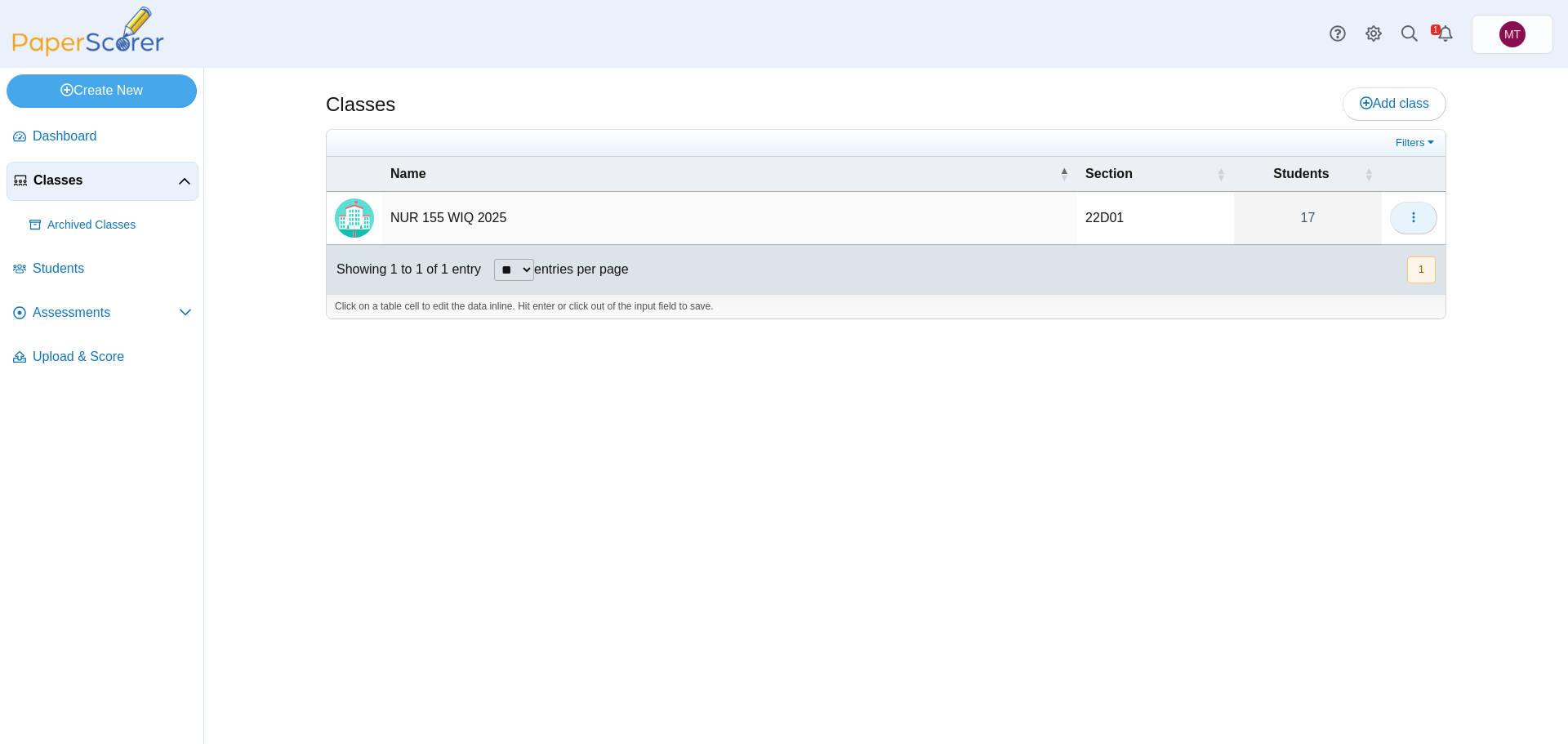
click at [1414, 218] on use "button" at bounding box center [1413, 217] width 3 height 10
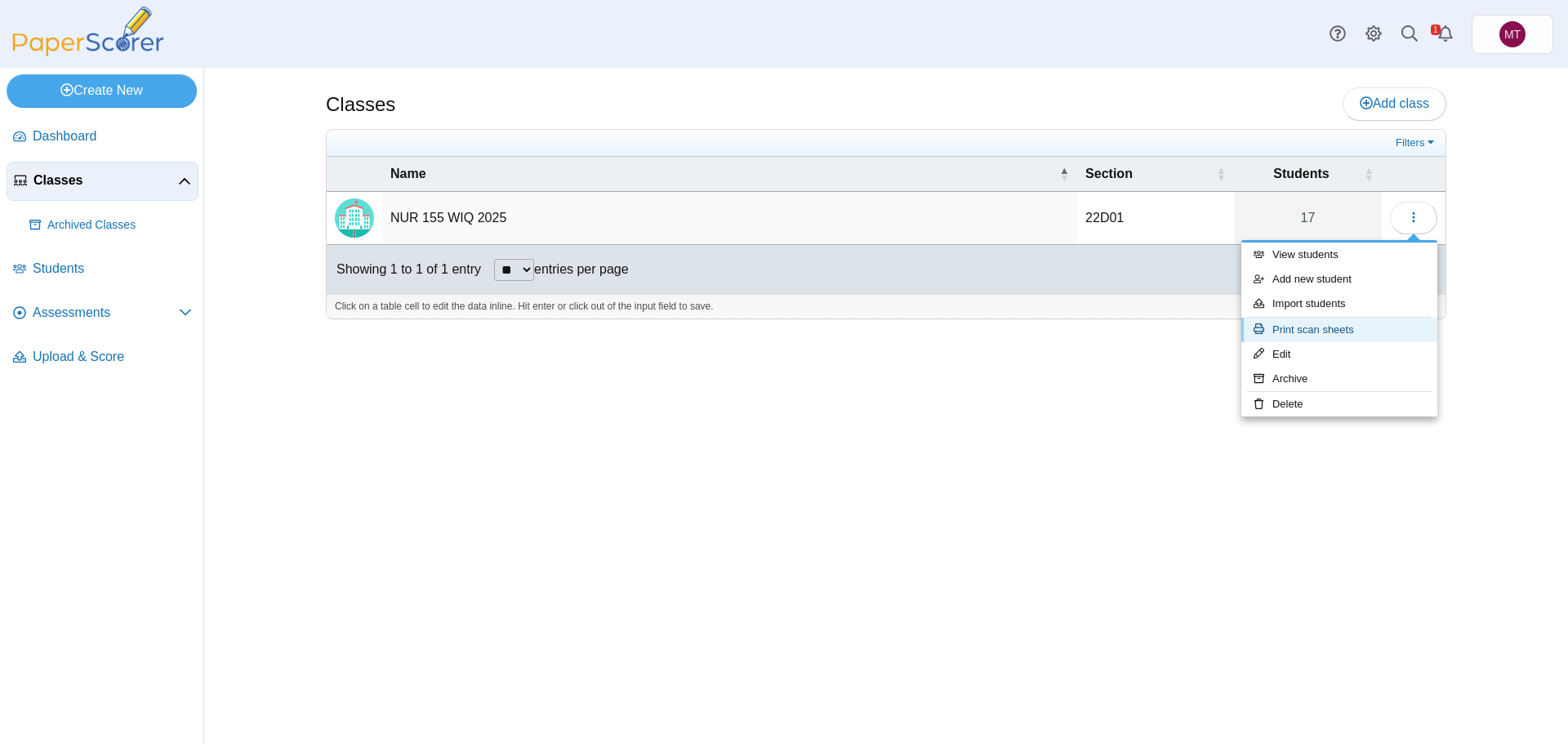
click at [1308, 330] on link "Print scan sheets" at bounding box center [1340, 330] width 196 height 24
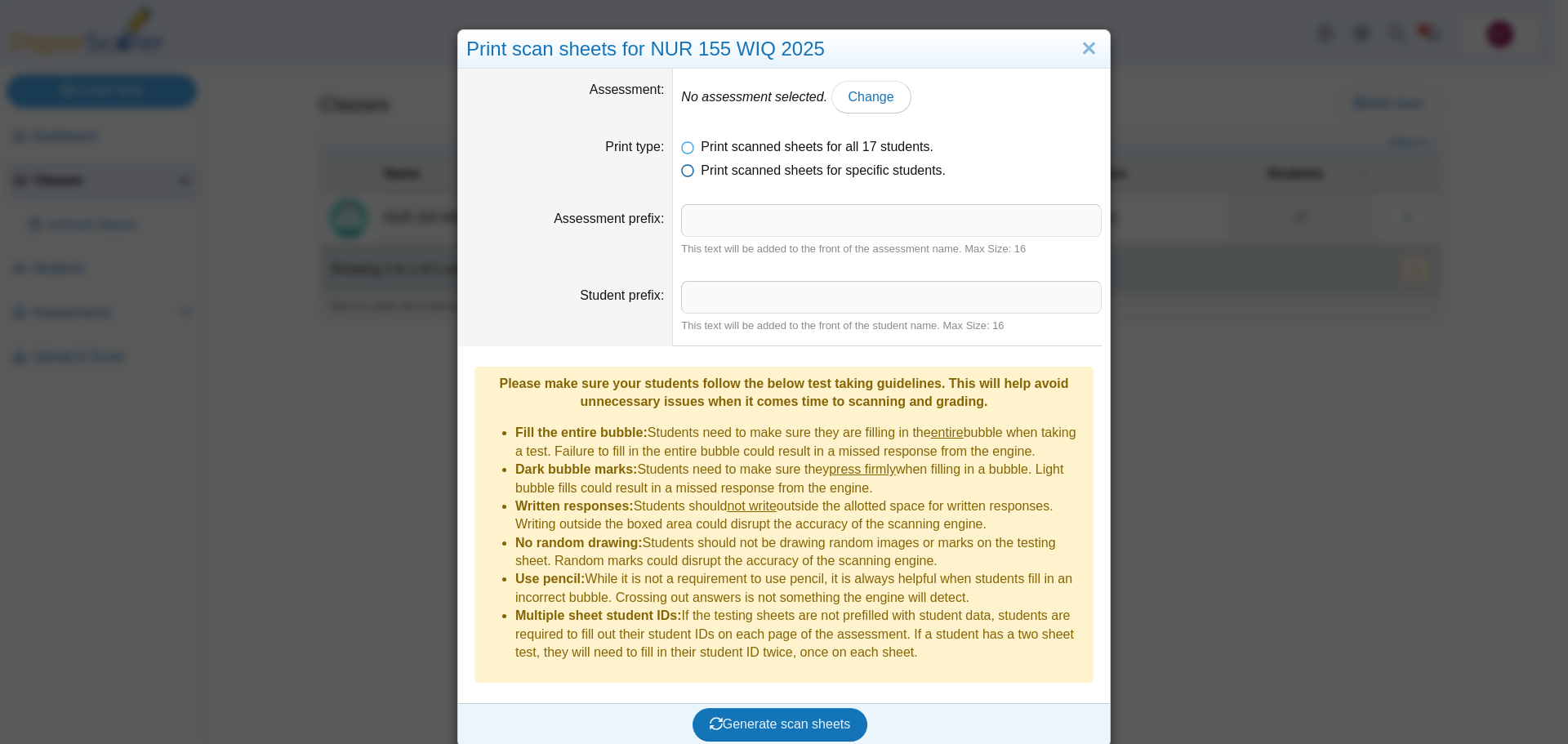
click at [685, 171] on icon at bounding box center [687, 167] width 13 height 11
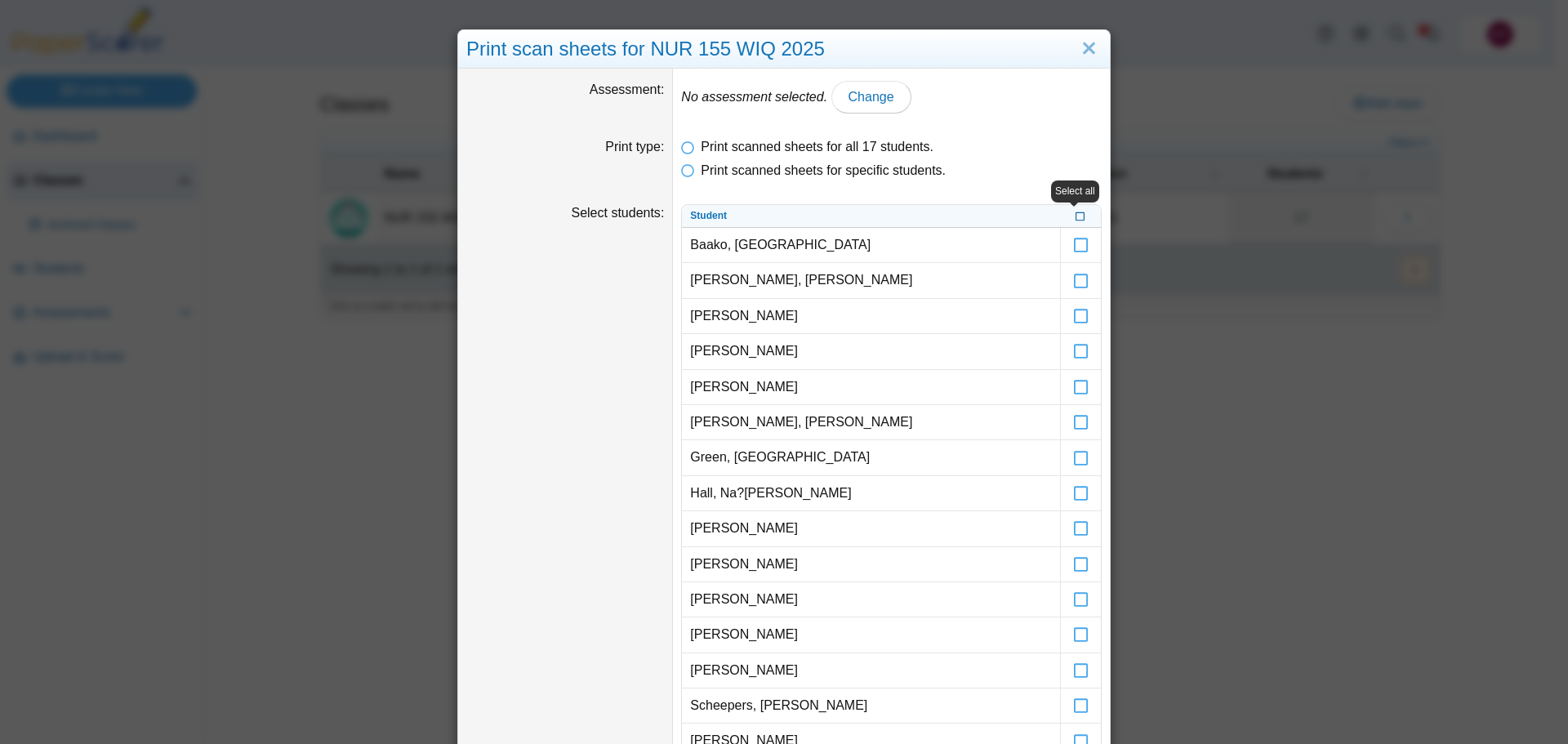
click at [1075, 217] on icon at bounding box center [1080, 214] width 10 height 9
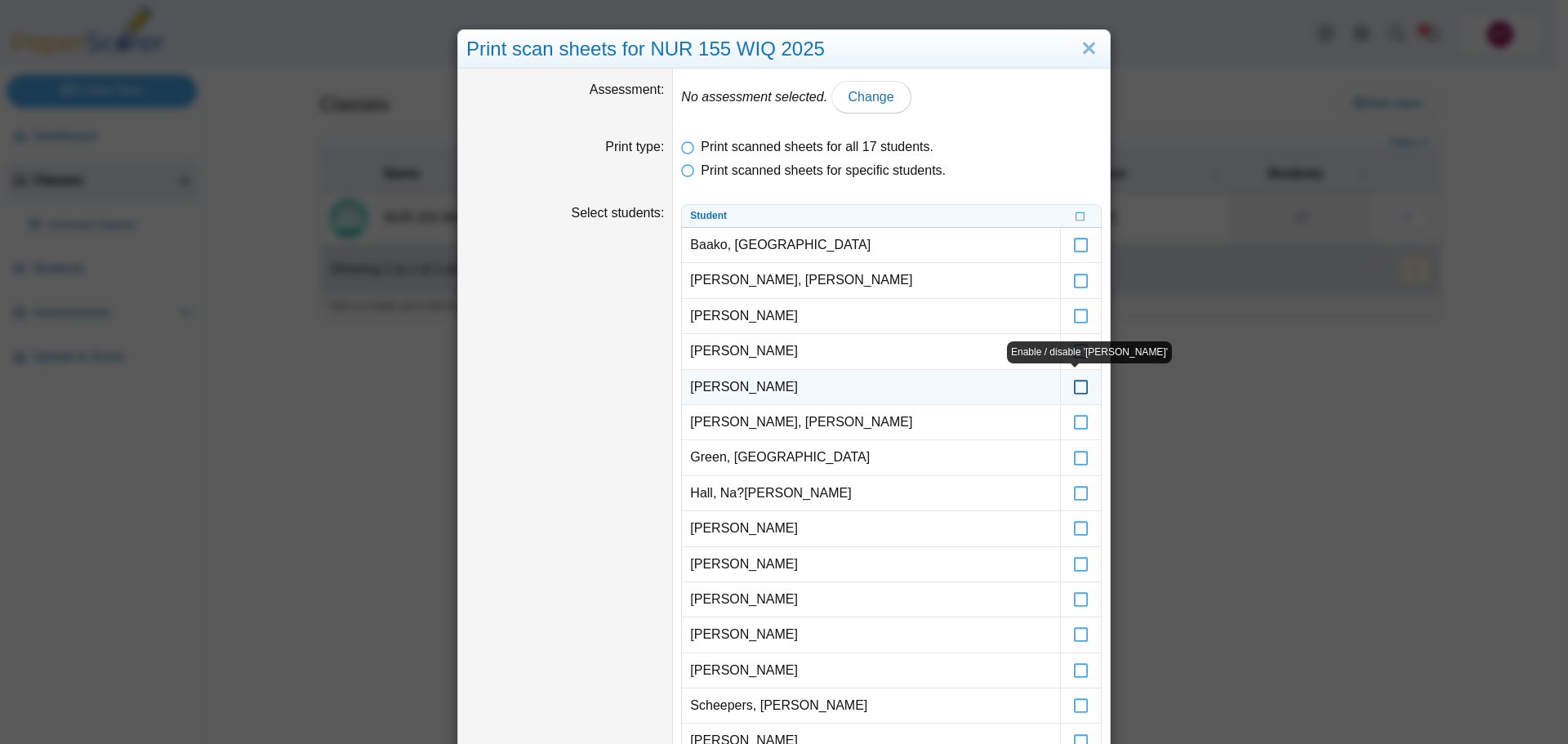
click at [1075, 387] on icon at bounding box center [1082, 379] width 17 height 15
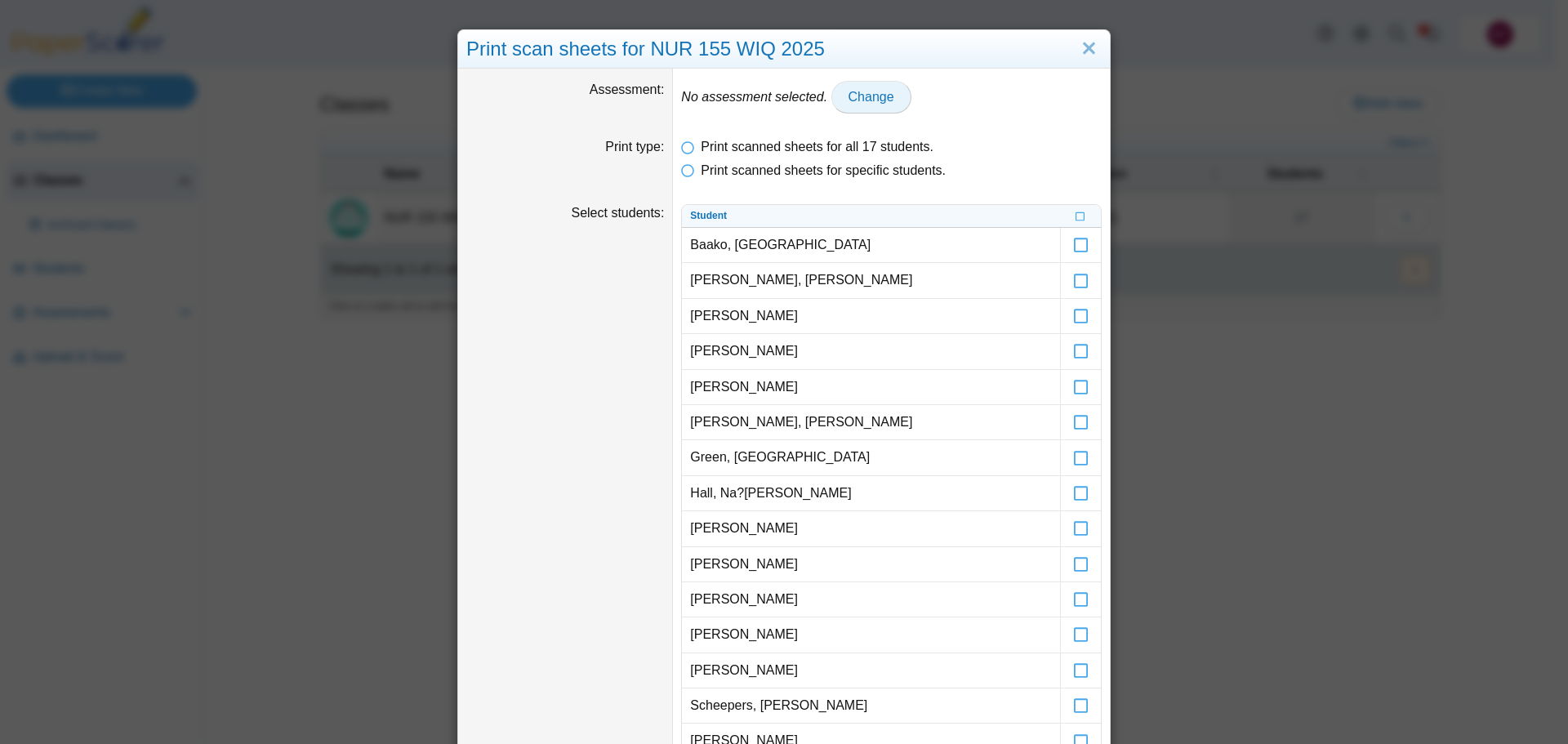
click at [873, 102] on span "Change" at bounding box center [871, 96] width 46 height 14
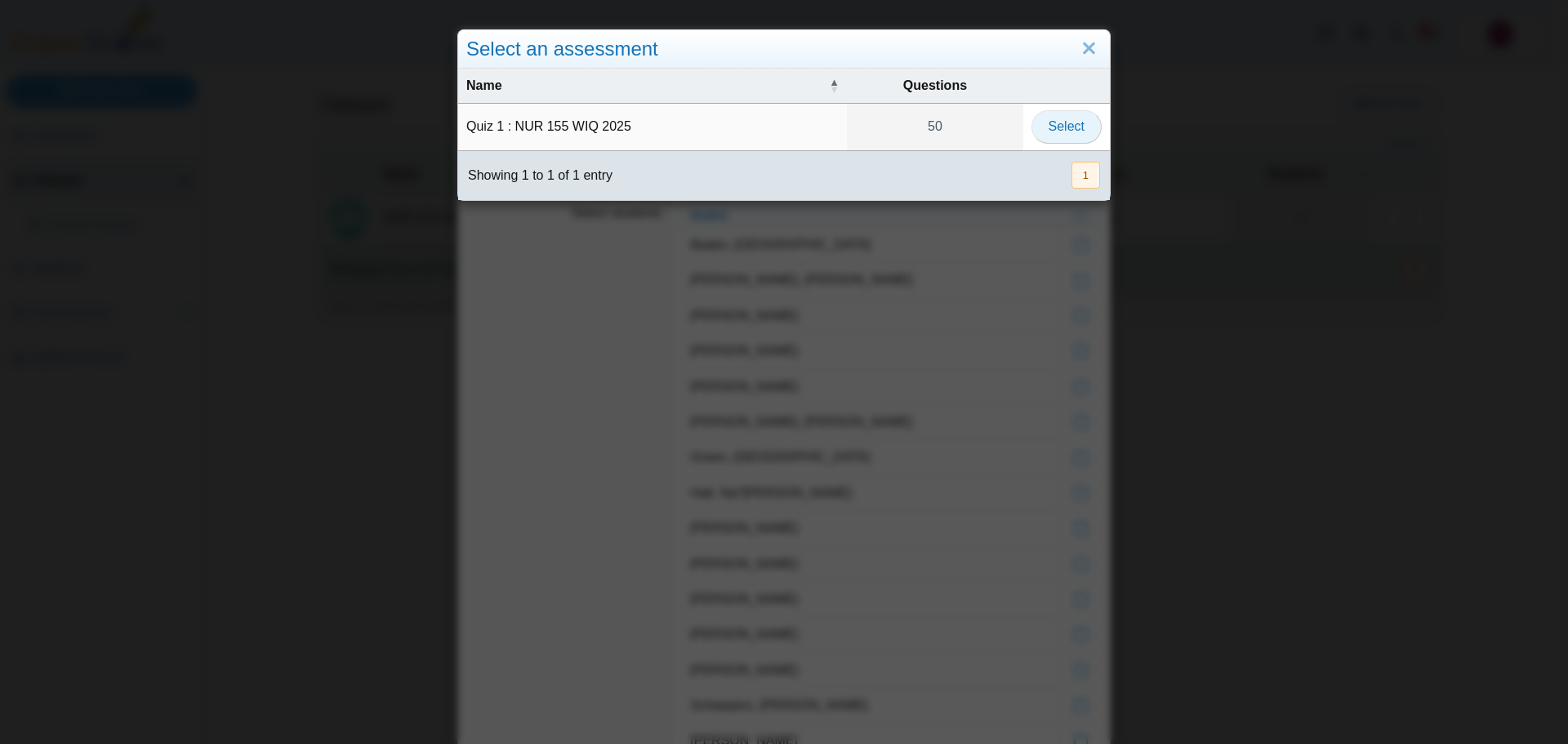
click at [1061, 122] on span "Select" at bounding box center [1066, 126] width 36 height 14
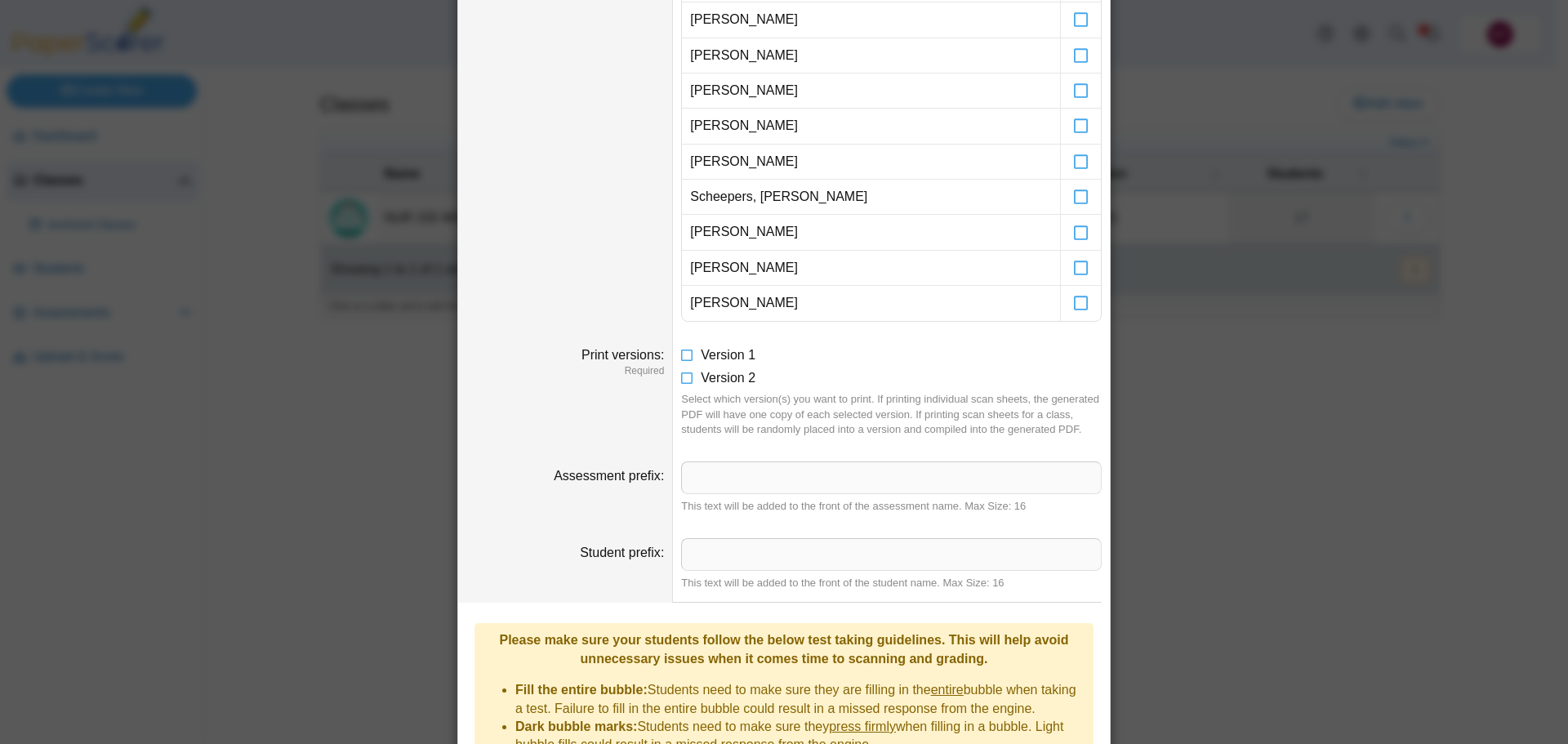
scroll to position [471, 0]
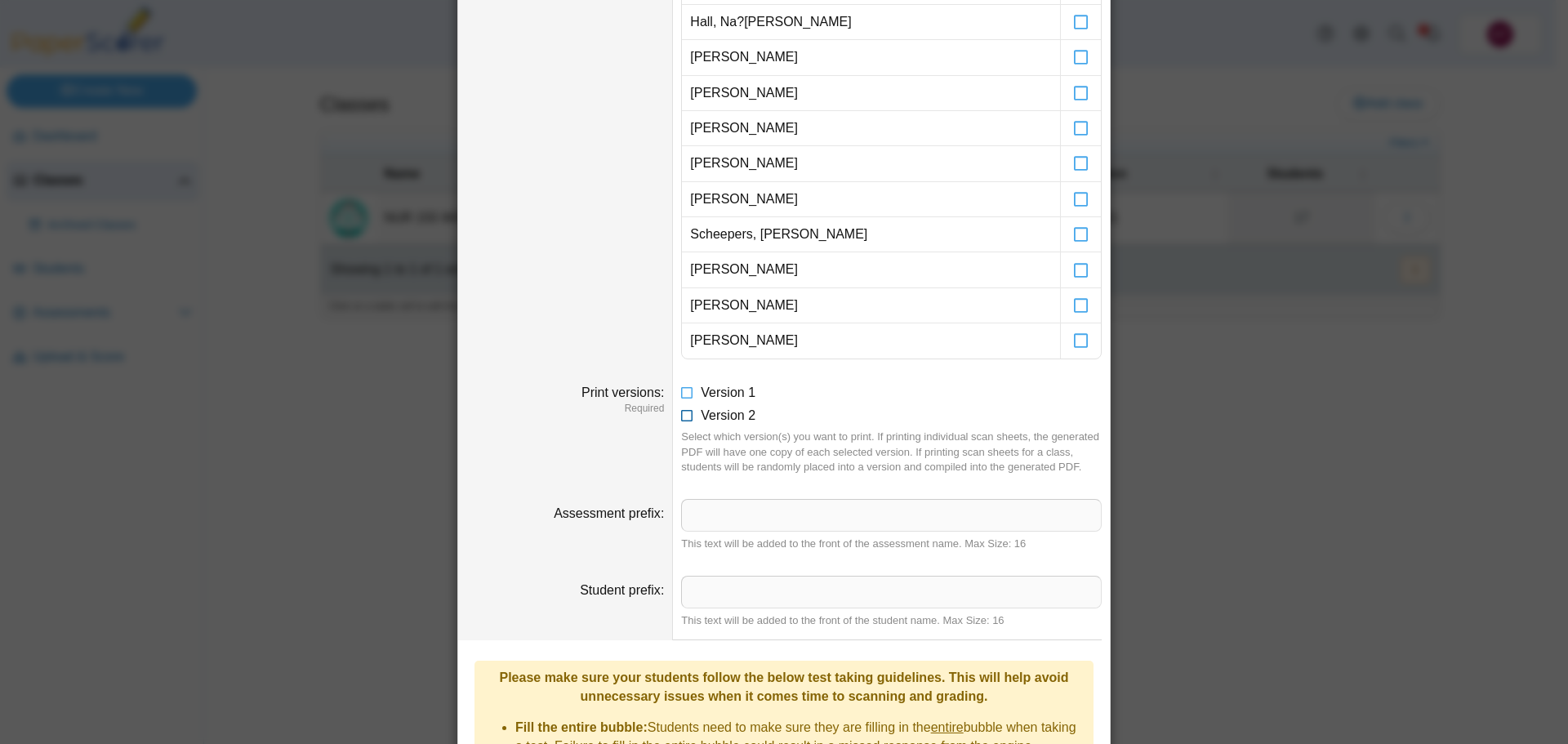
click at [684, 418] on icon at bounding box center [687, 412] width 13 height 11
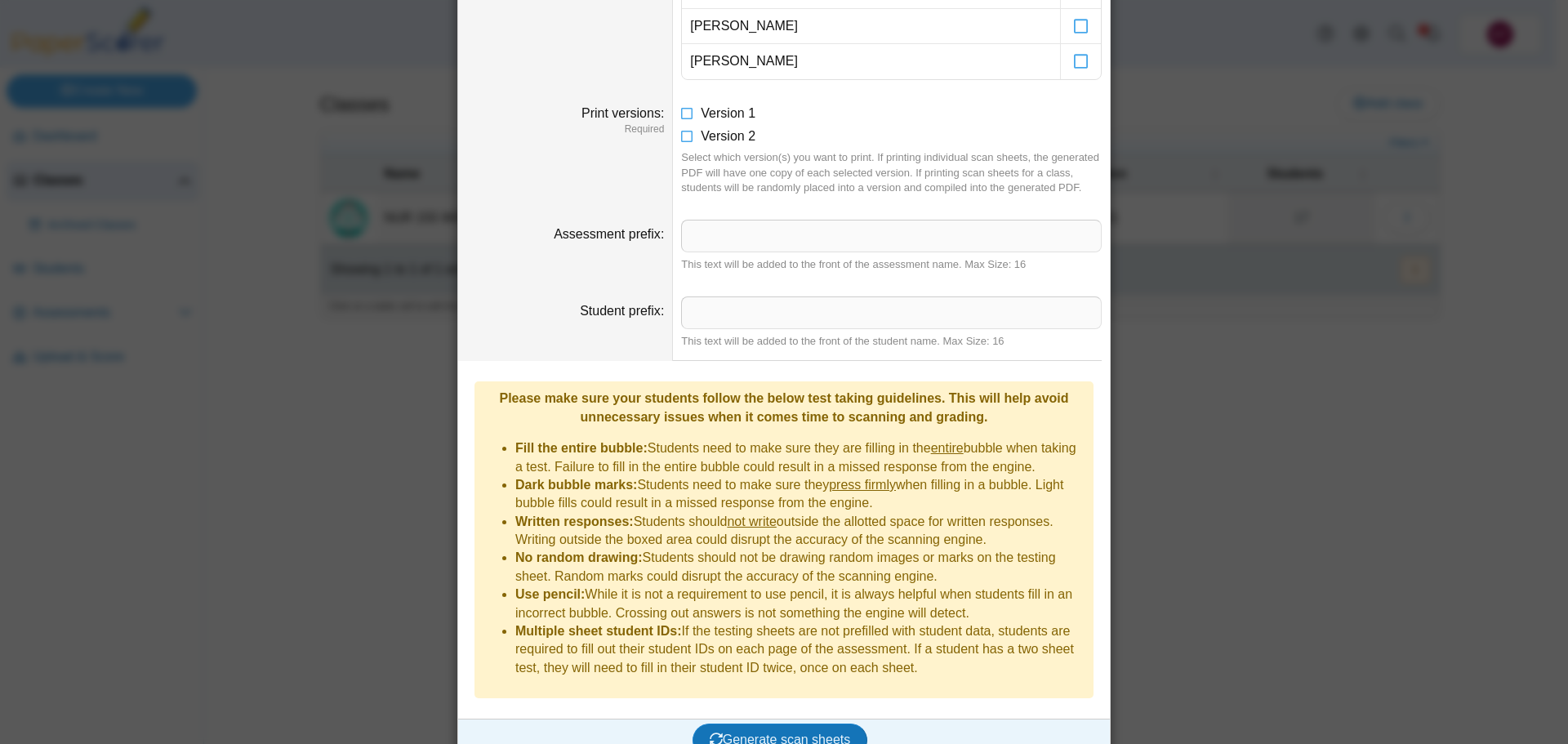
scroll to position [751, 0]
click at [767, 732] on span "Generate scan sheets" at bounding box center [780, 739] width 142 height 14
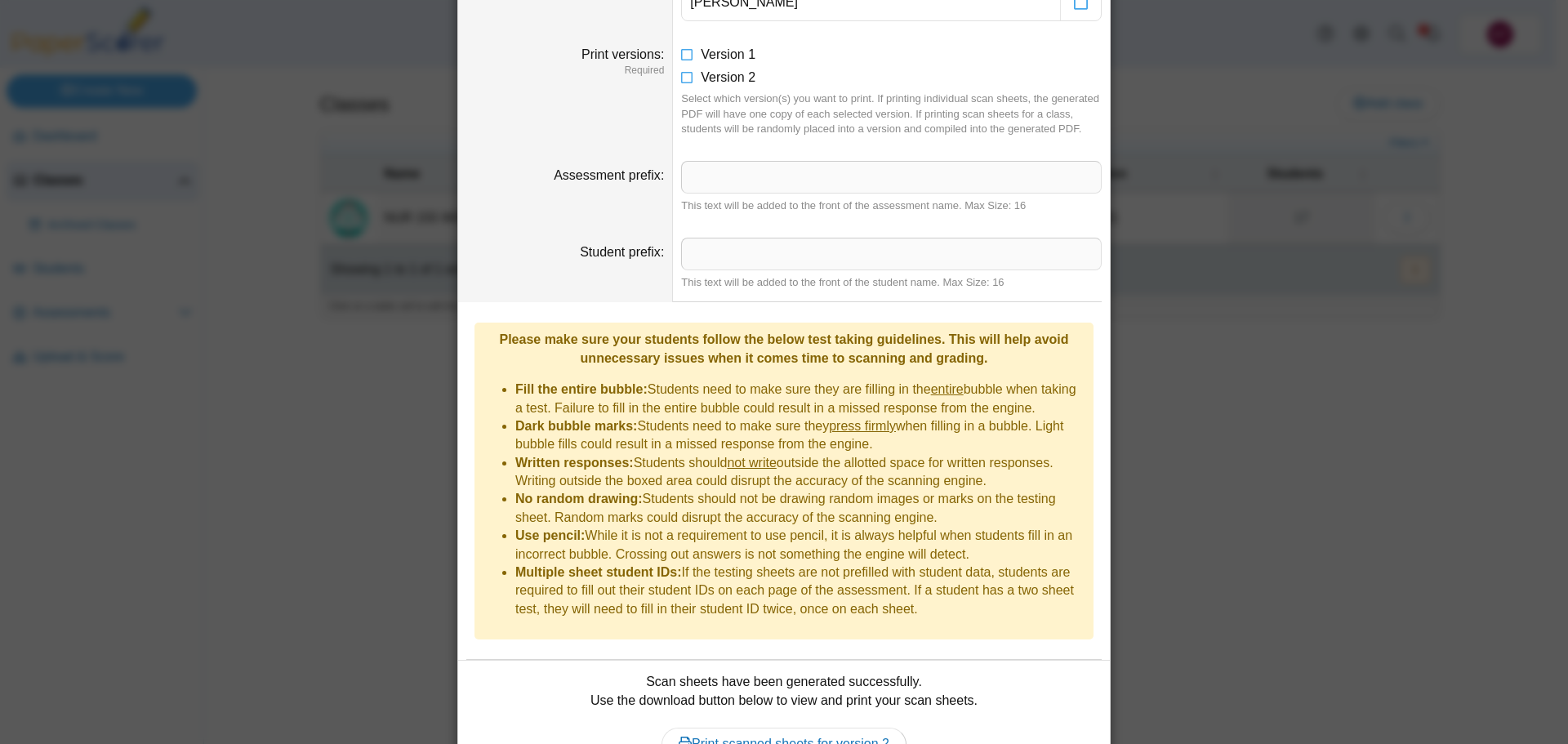
scroll to position [882, 0]
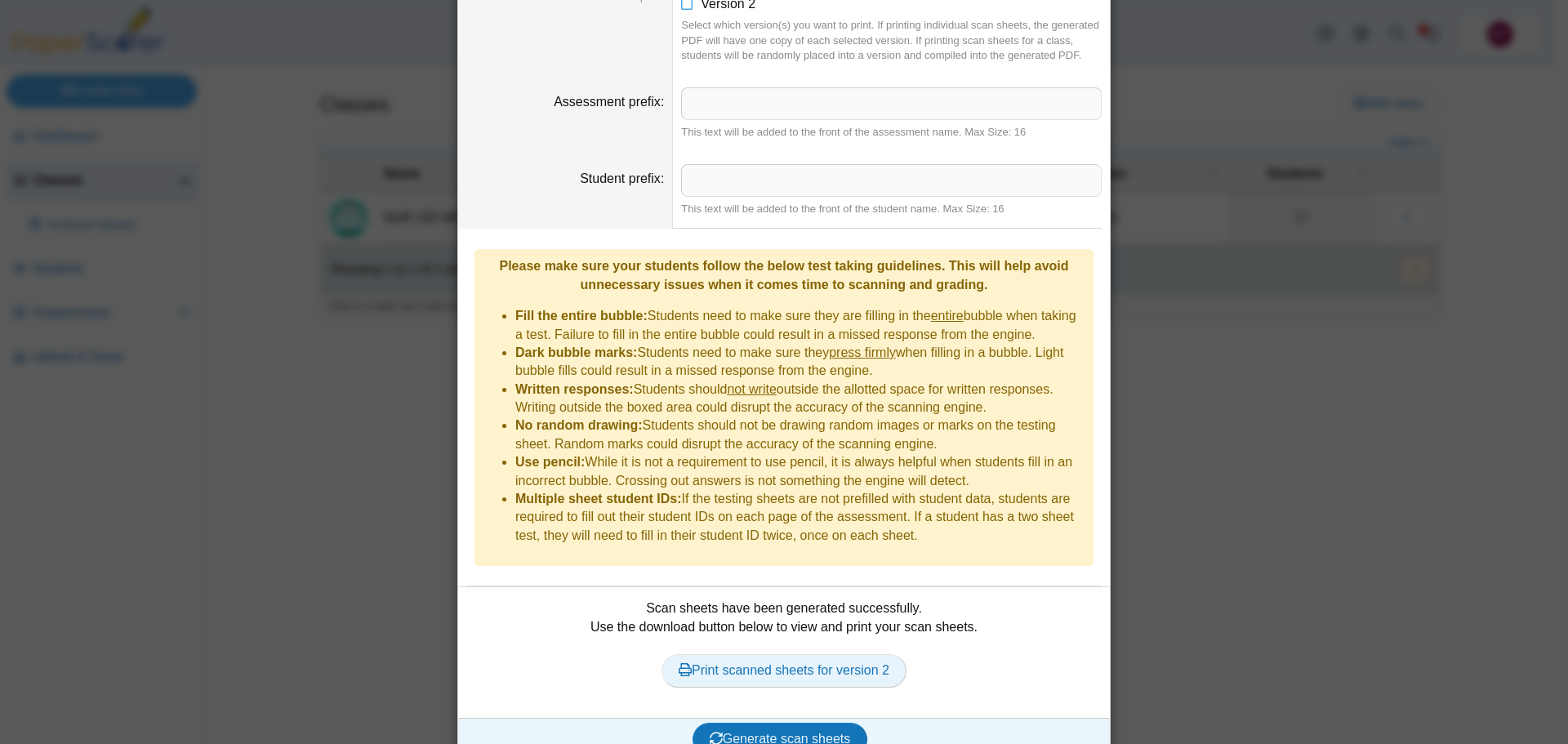
click at [773, 654] on link "Print scanned sheets for version 2" at bounding box center [784, 670] width 245 height 33
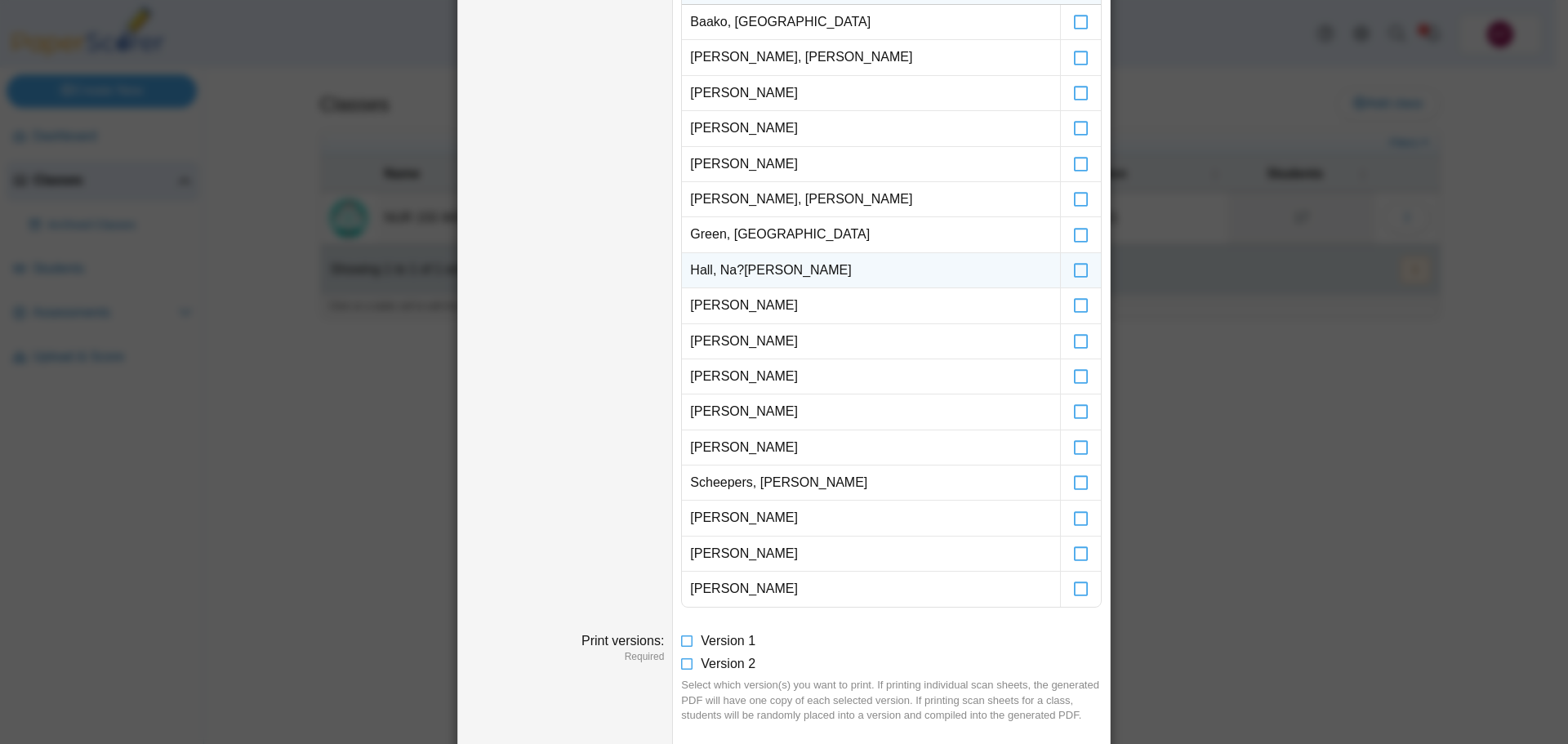
scroll to position [0, 0]
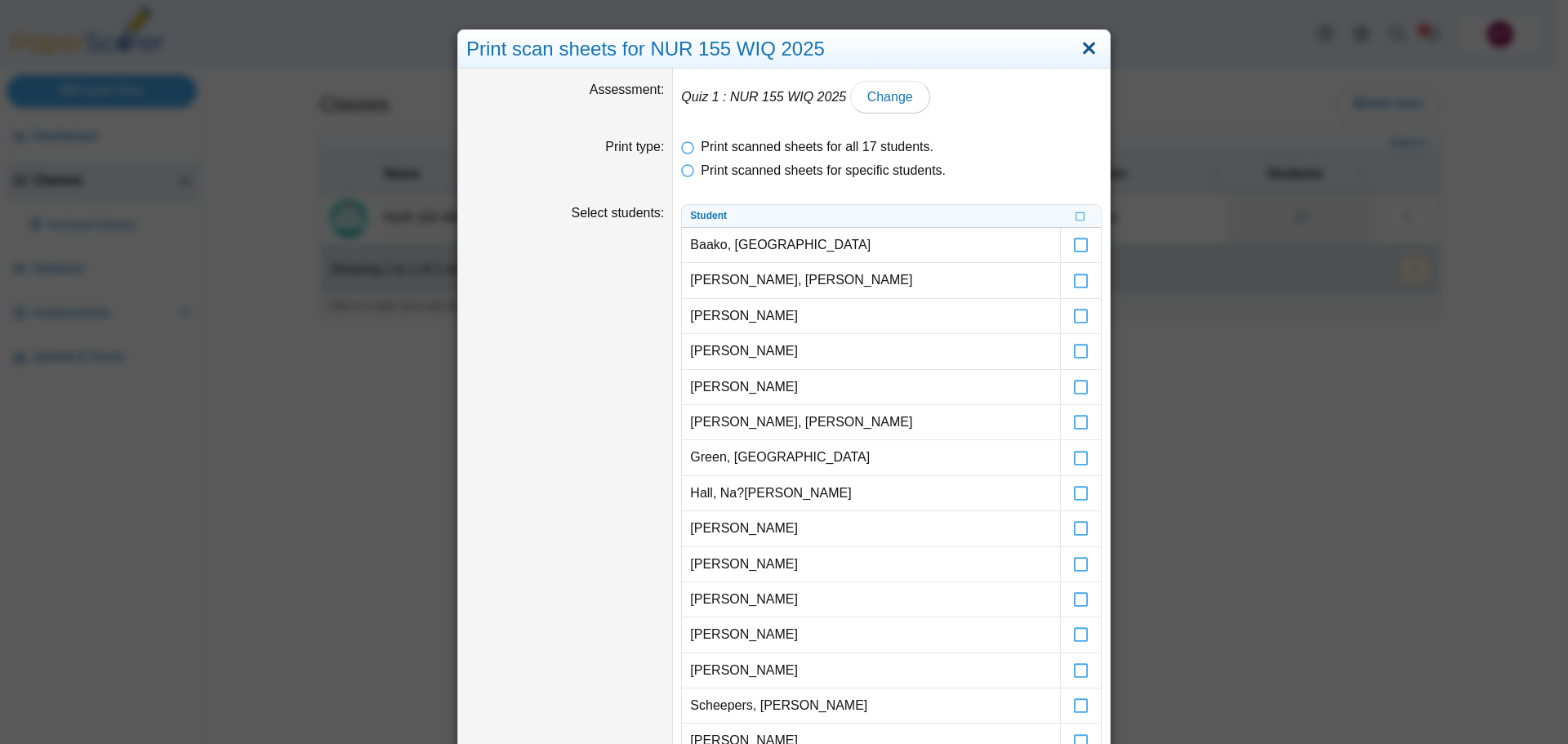
click at [1078, 46] on link "Close" at bounding box center [1088, 49] width 25 height 28
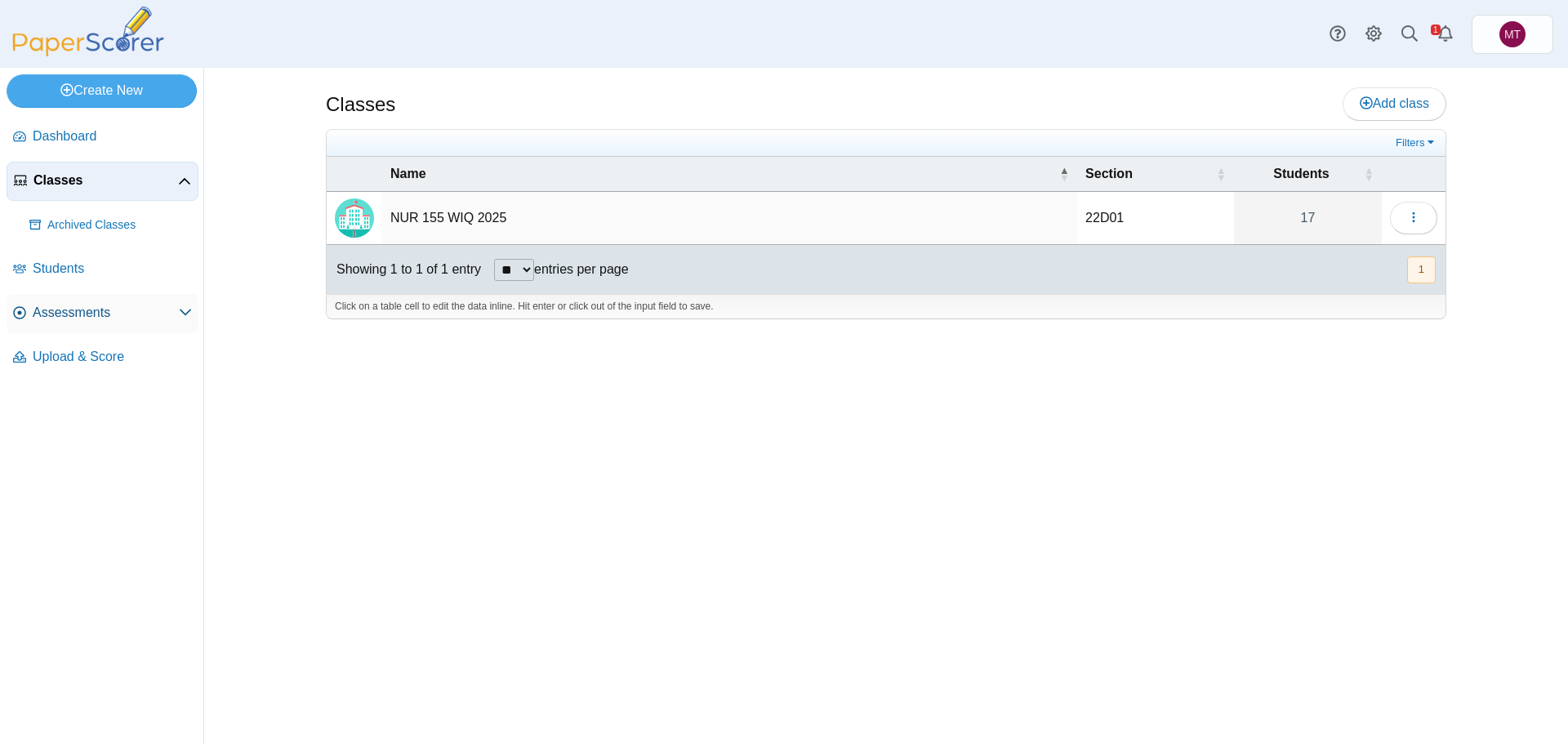
click at [84, 313] on span "Assessments" at bounding box center [106, 313] width 146 height 18
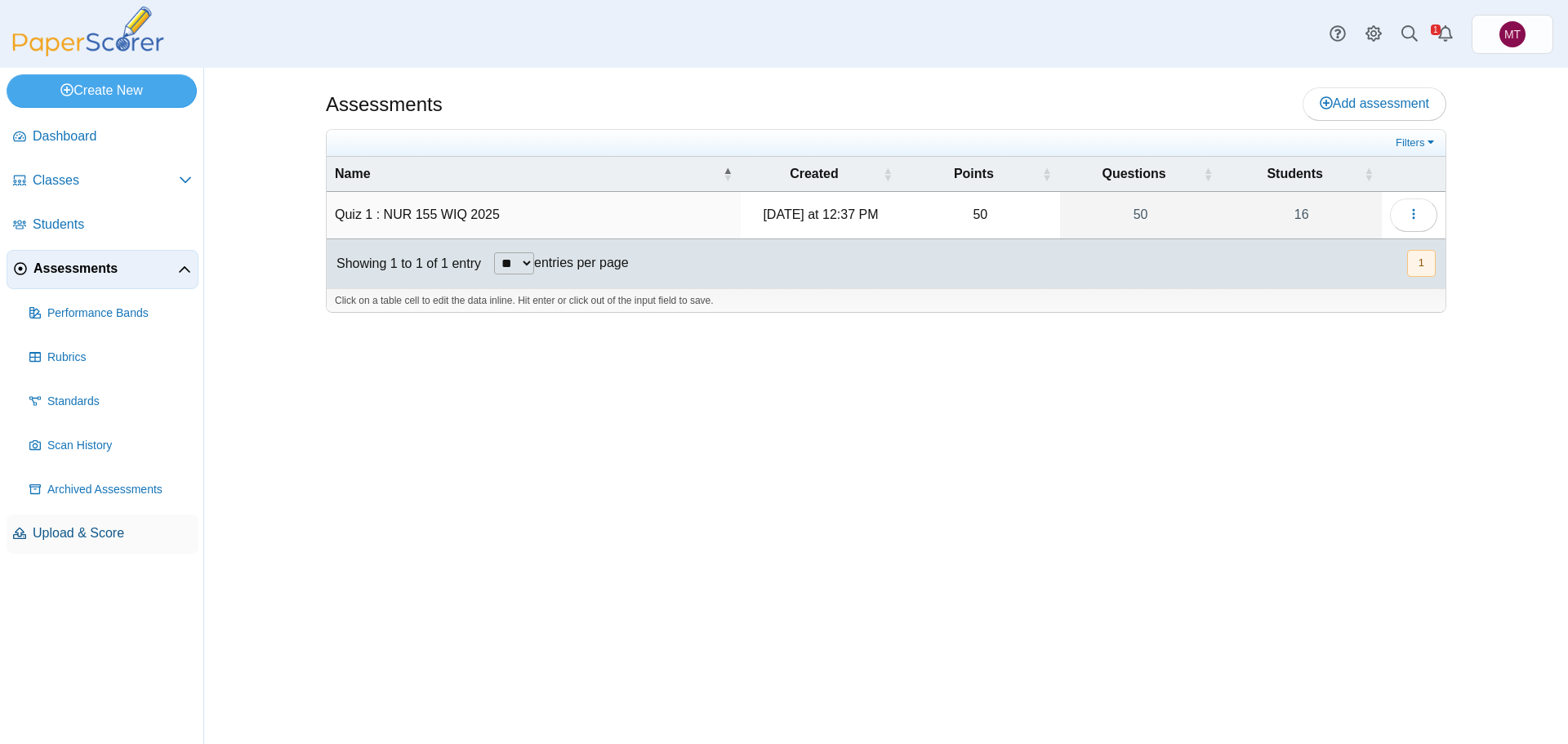
click at [87, 527] on span "Upload & Score" at bounding box center [112, 533] width 159 height 18
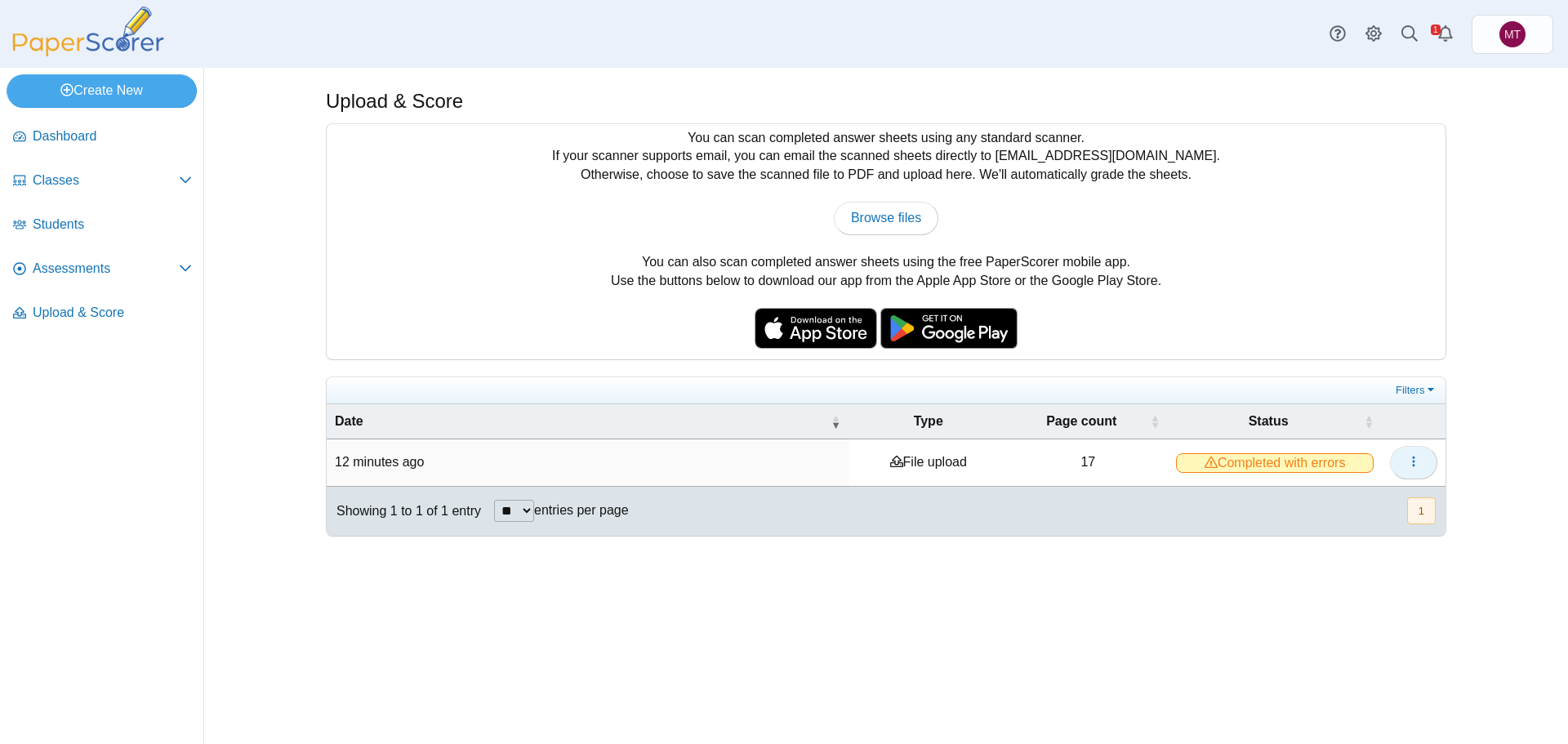
click at [1413, 458] on icon "button" at bounding box center [1413, 461] width 13 height 13
click at [1359, 501] on link "View scanned pages" at bounding box center [1340, 497] width 196 height 24
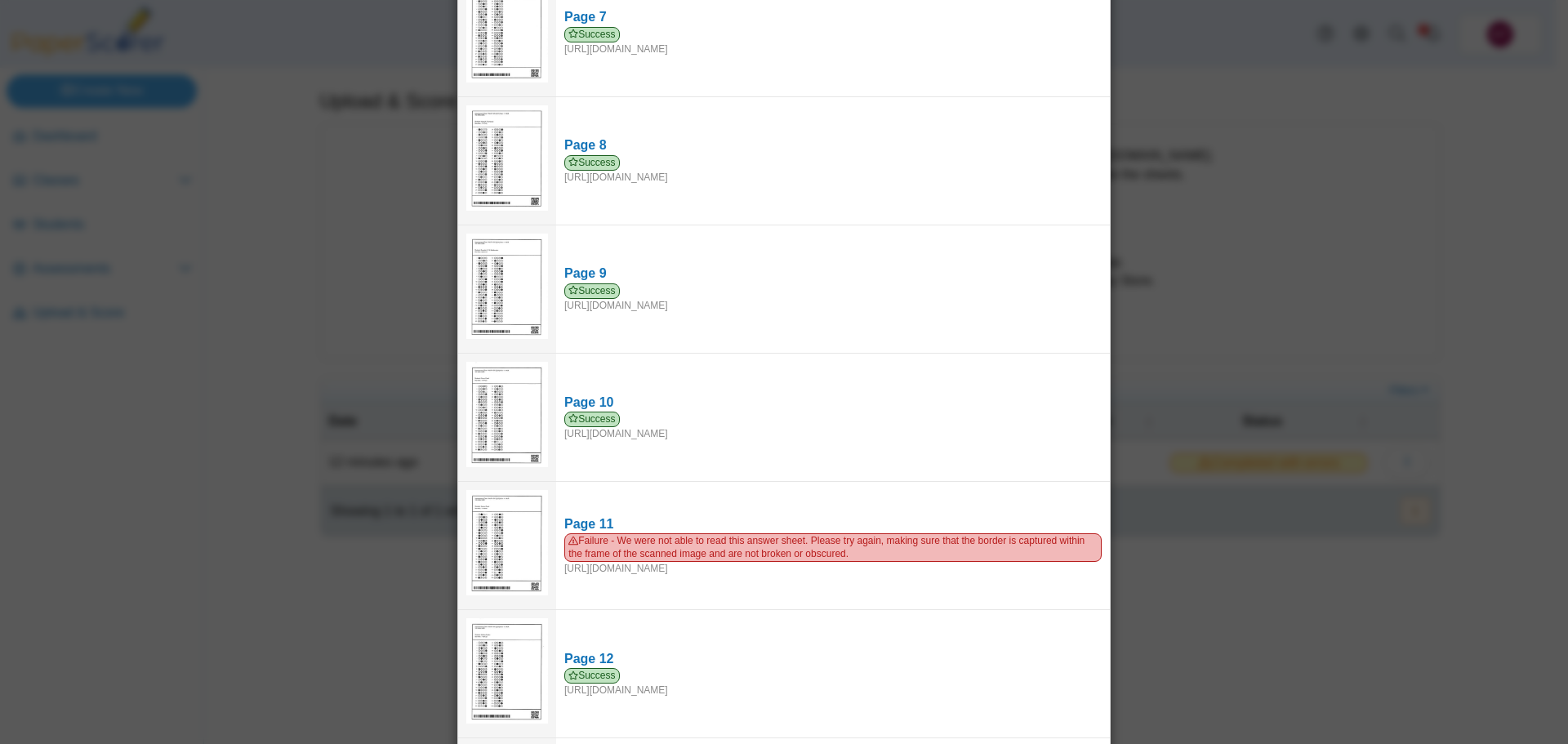
scroll to position [653, 0]
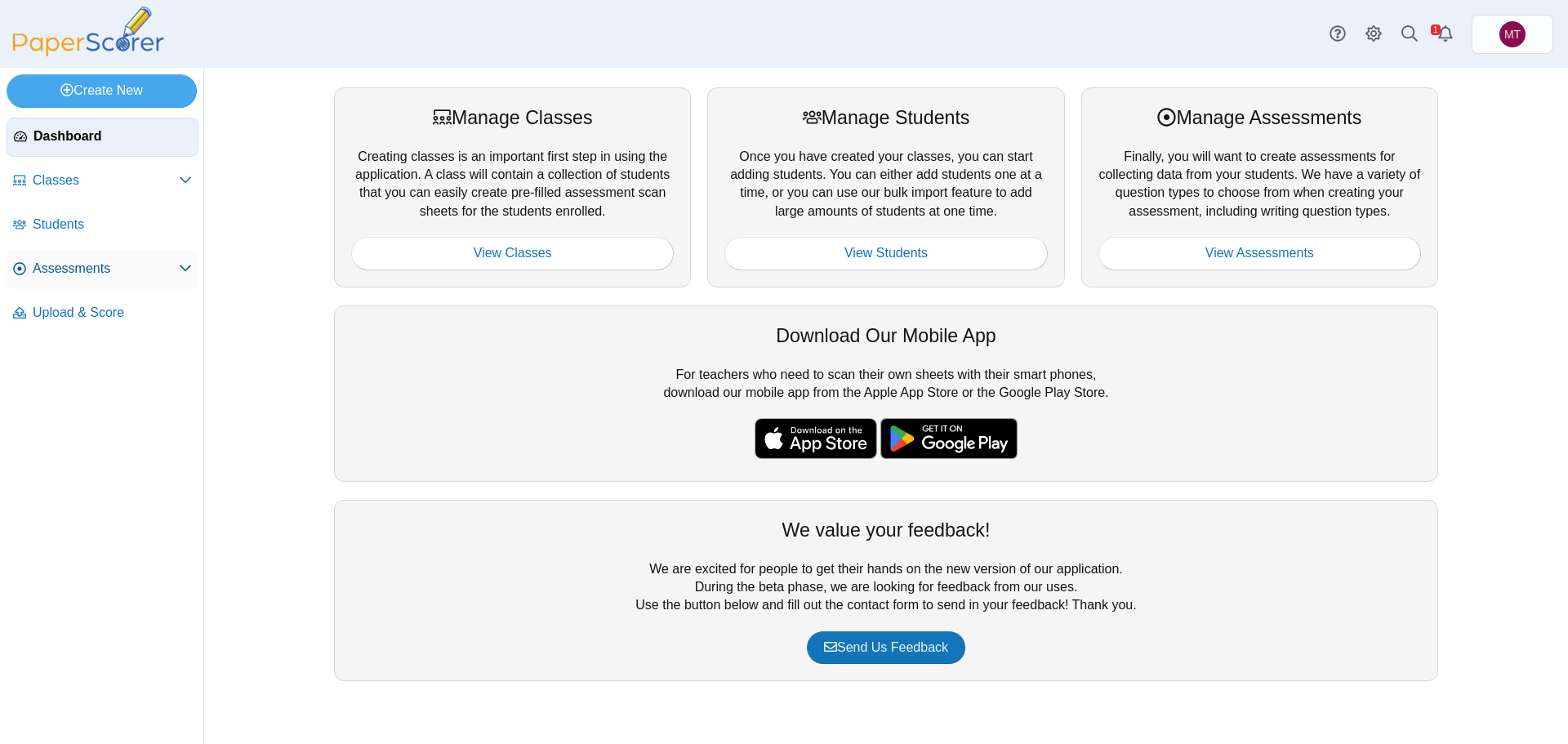
click at [89, 275] on span "Assessments" at bounding box center [106, 268] width 146 height 18
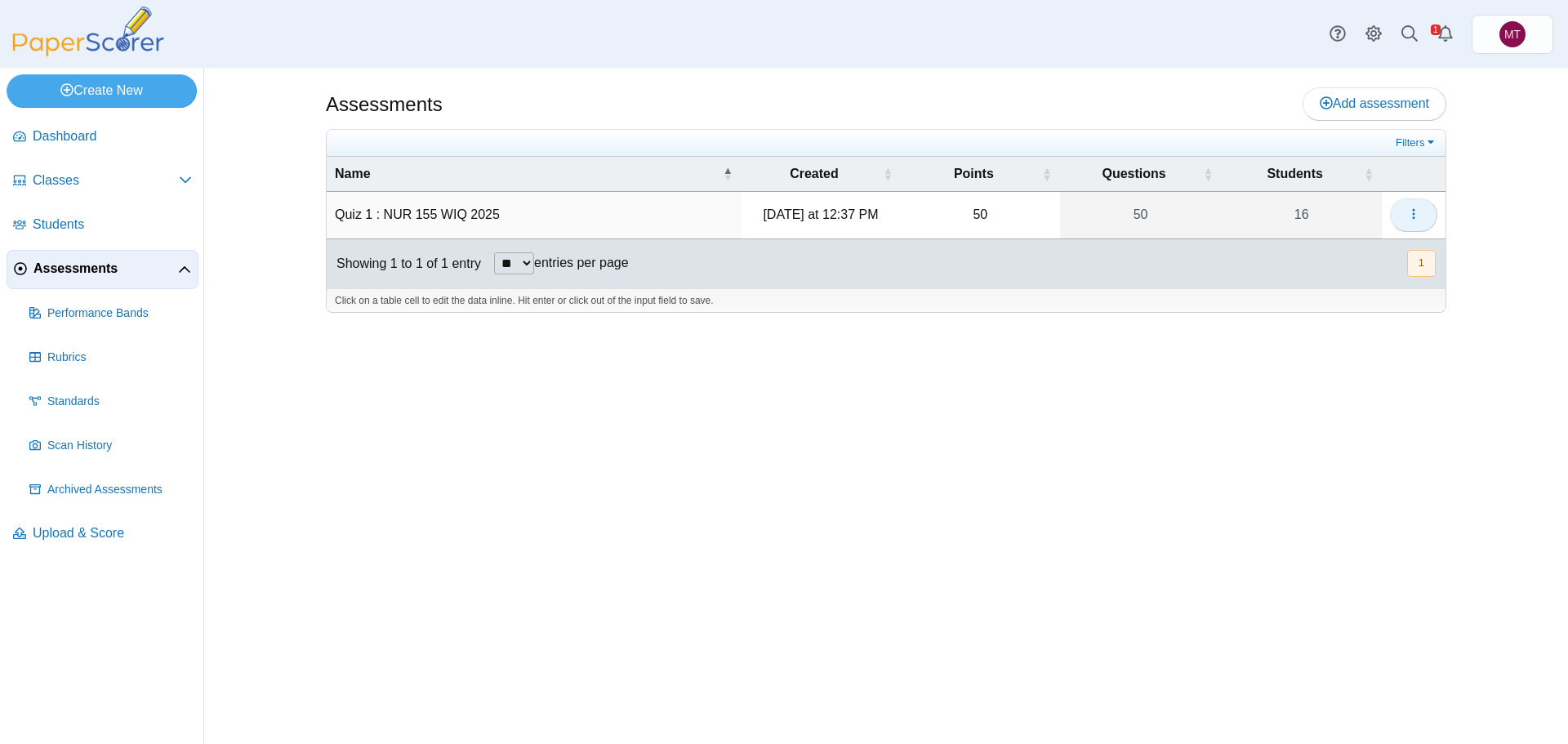
click at [1416, 214] on icon "button" at bounding box center [1413, 214] width 13 height 13
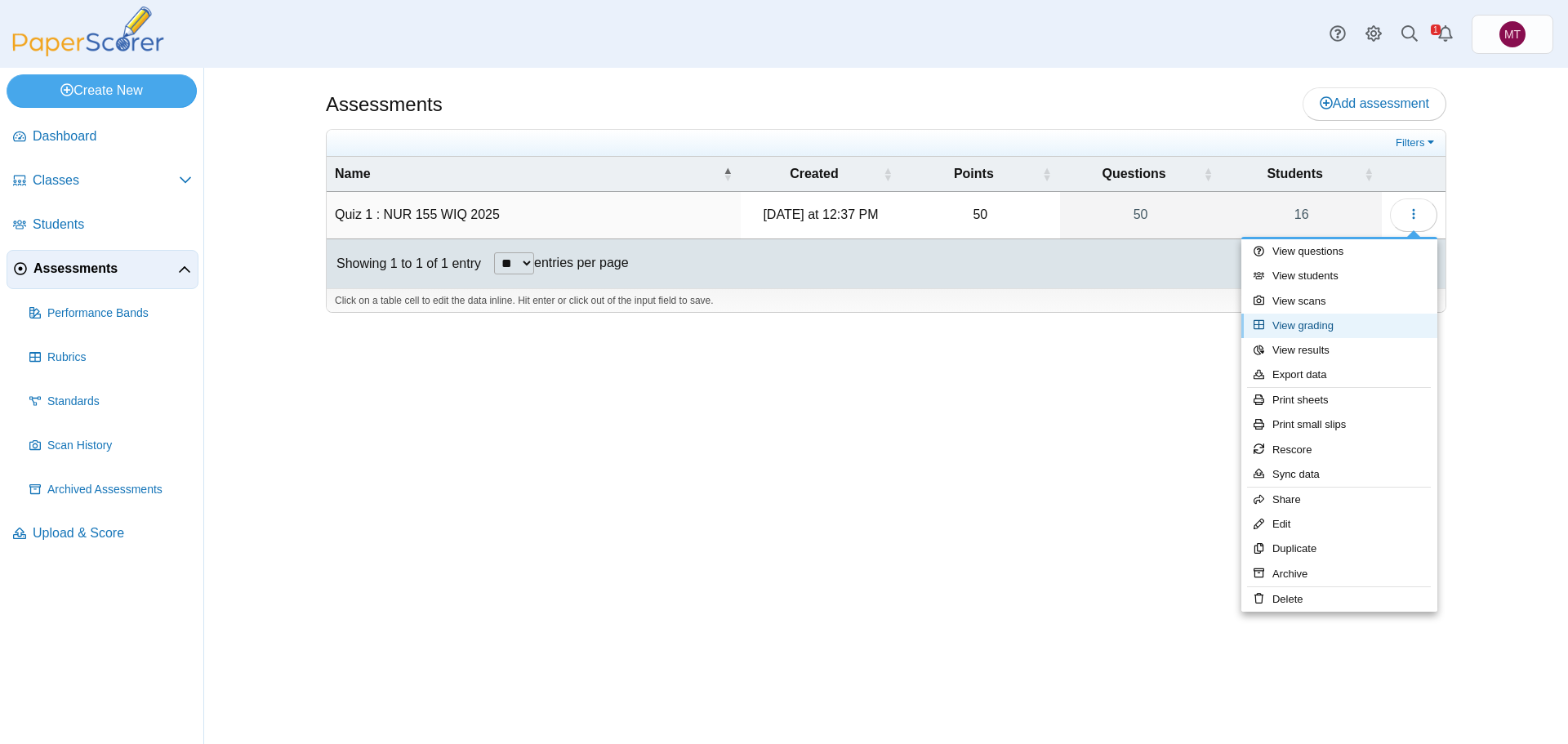
click at [1341, 326] on link "View grading" at bounding box center [1340, 326] width 196 height 24
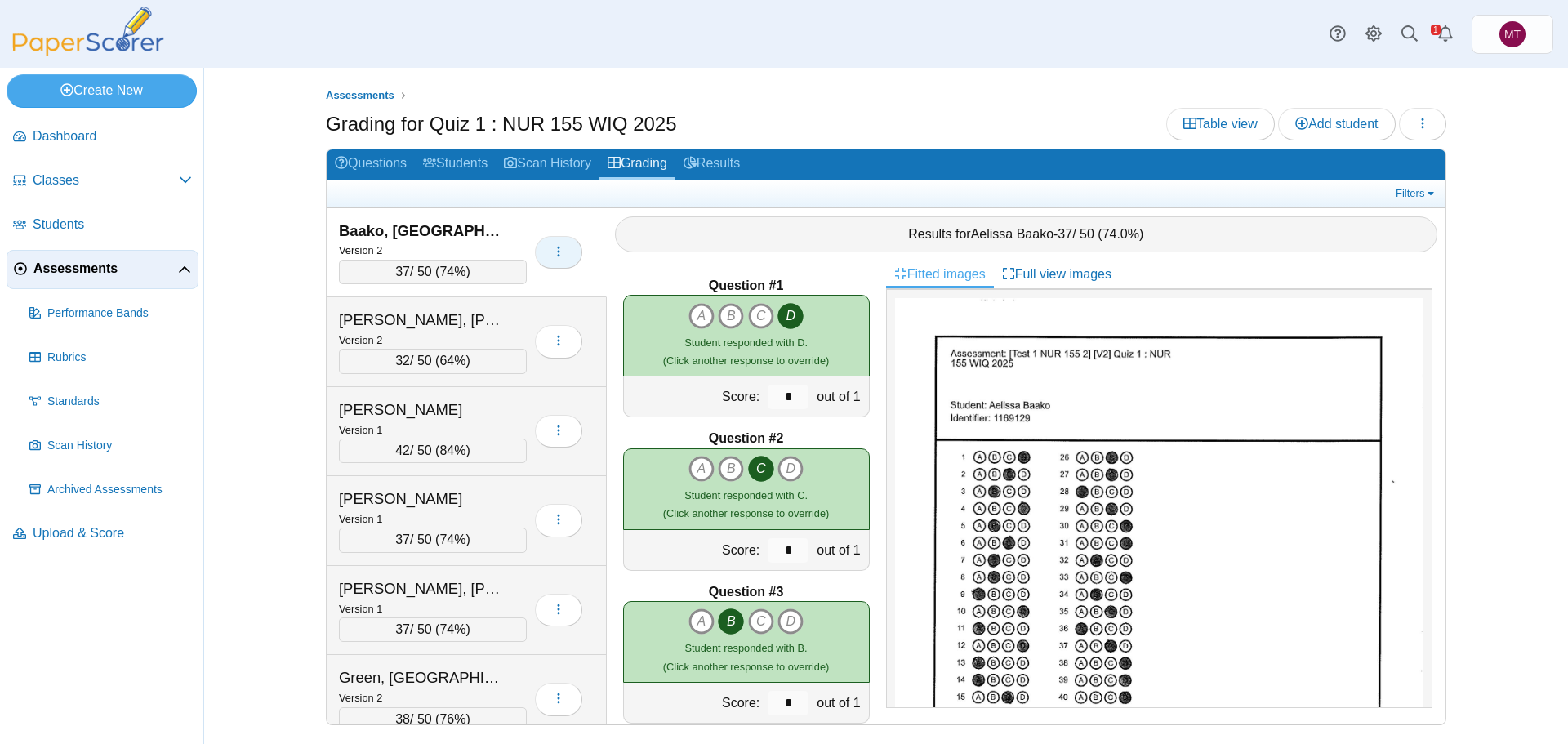
click at [566, 257] on button "button" at bounding box center [559, 253] width 48 height 33
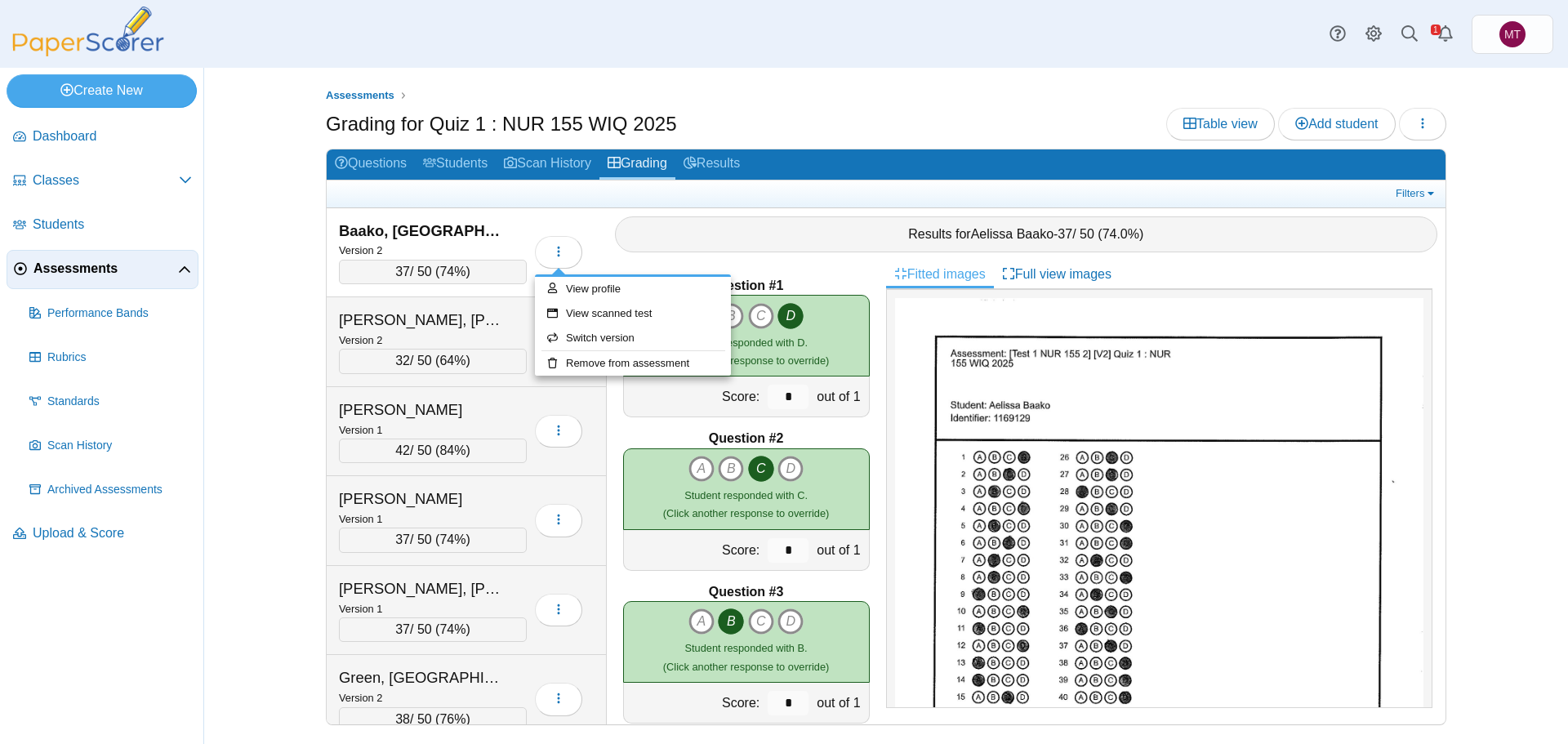
click at [642, 210] on div "Results for Aelissa Baako - 37 / 50 ( 74.0% )" at bounding box center [1027, 234] width 840 height 52
